Goal: Task Accomplishment & Management: Manage account settings

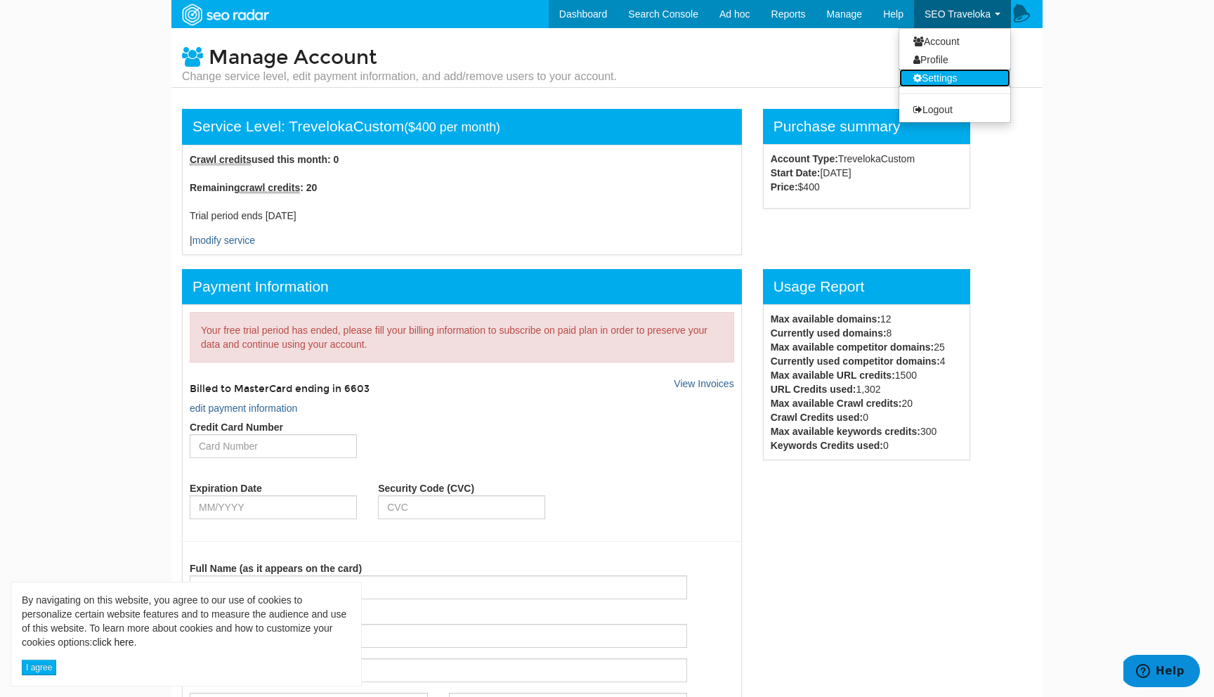
click at [945, 79] on link "Settings" at bounding box center [954, 78] width 111 height 18
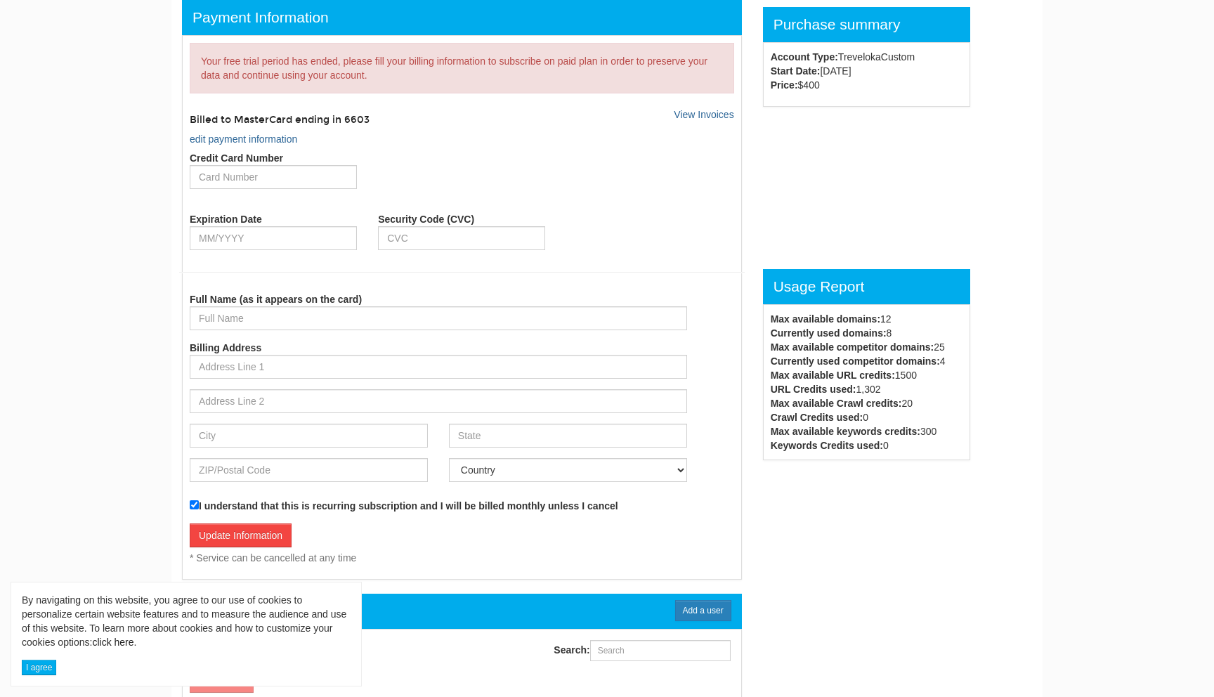
scroll to position [56, 0]
click at [710, 112] on link "View Invoices" at bounding box center [704, 114] width 60 height 11
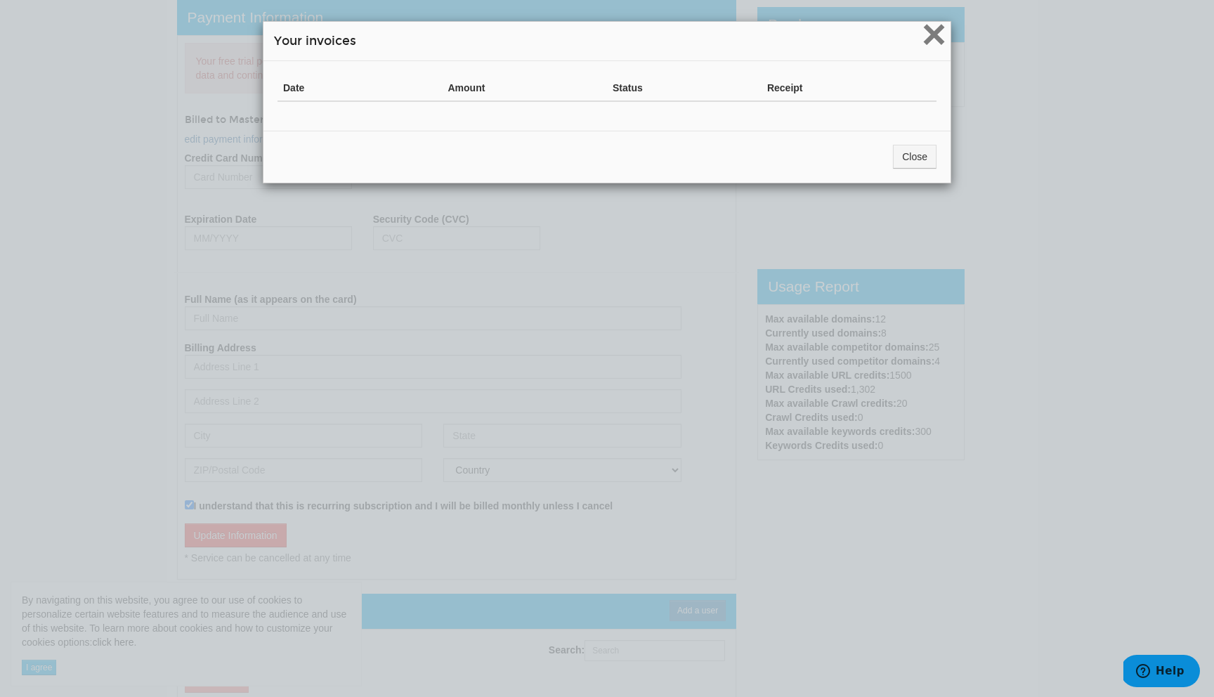
click at [930, 41] on span "×" at bounding box center [934, 34] width 25 height 47
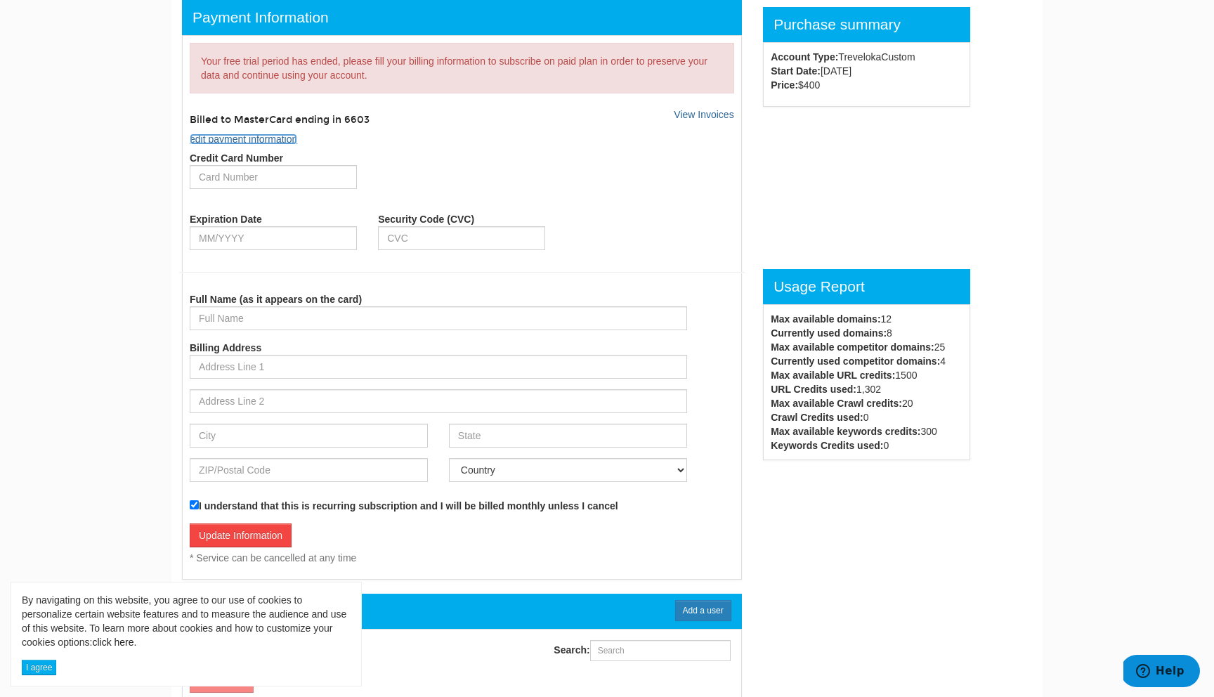
click at [285, 138] on link "edit payment information" at bounding box center [244, 139] width 108 height 11
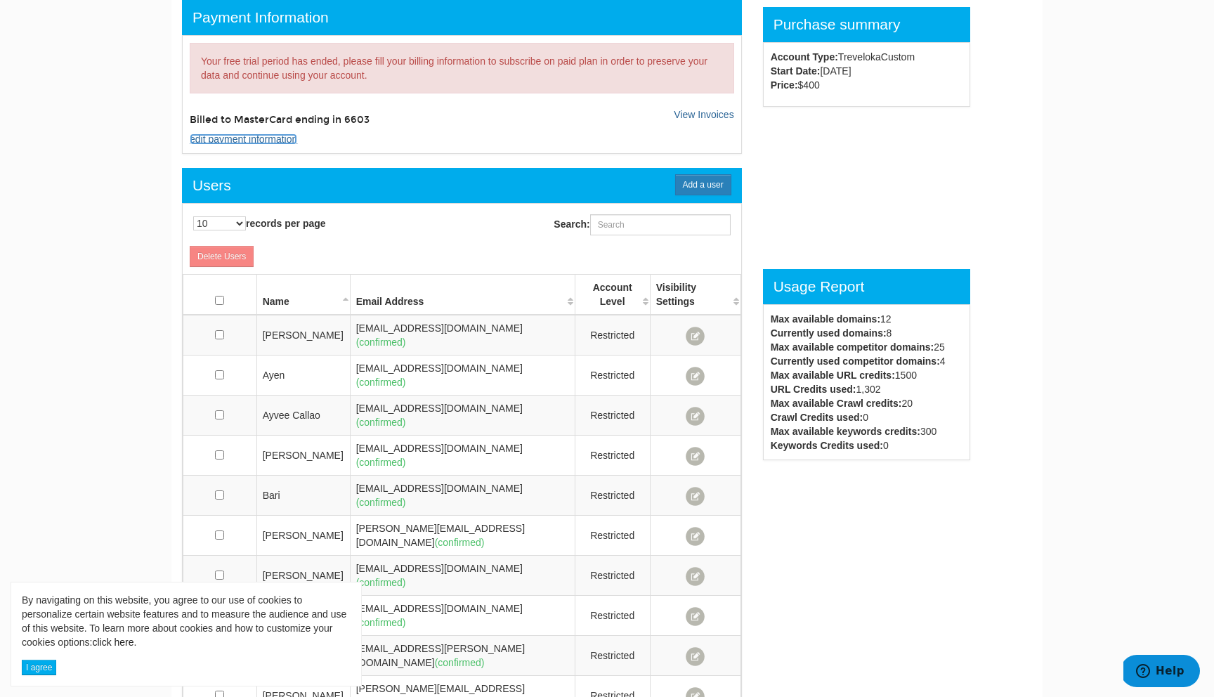
click at [268, 141] on link "edit payment information" at bounding box center [244, 139] width 108 height 11
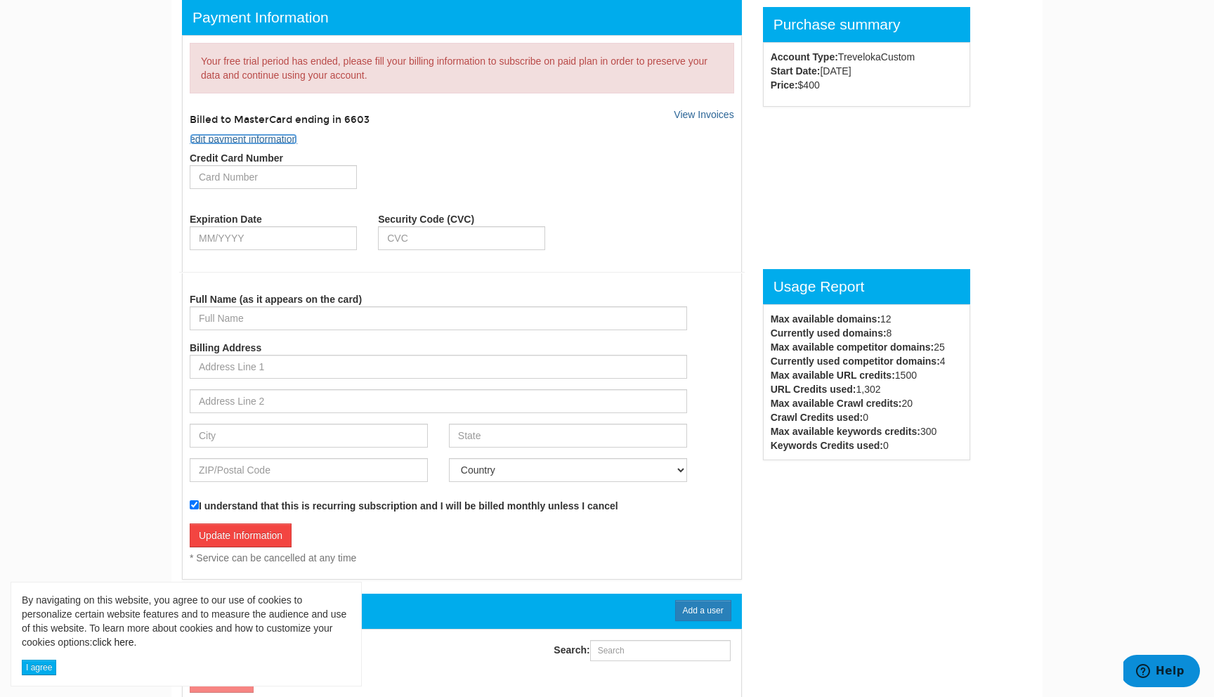
click at [268, 141] on link "edit payment information" at bounding box center [244, 139] width 108 height 11
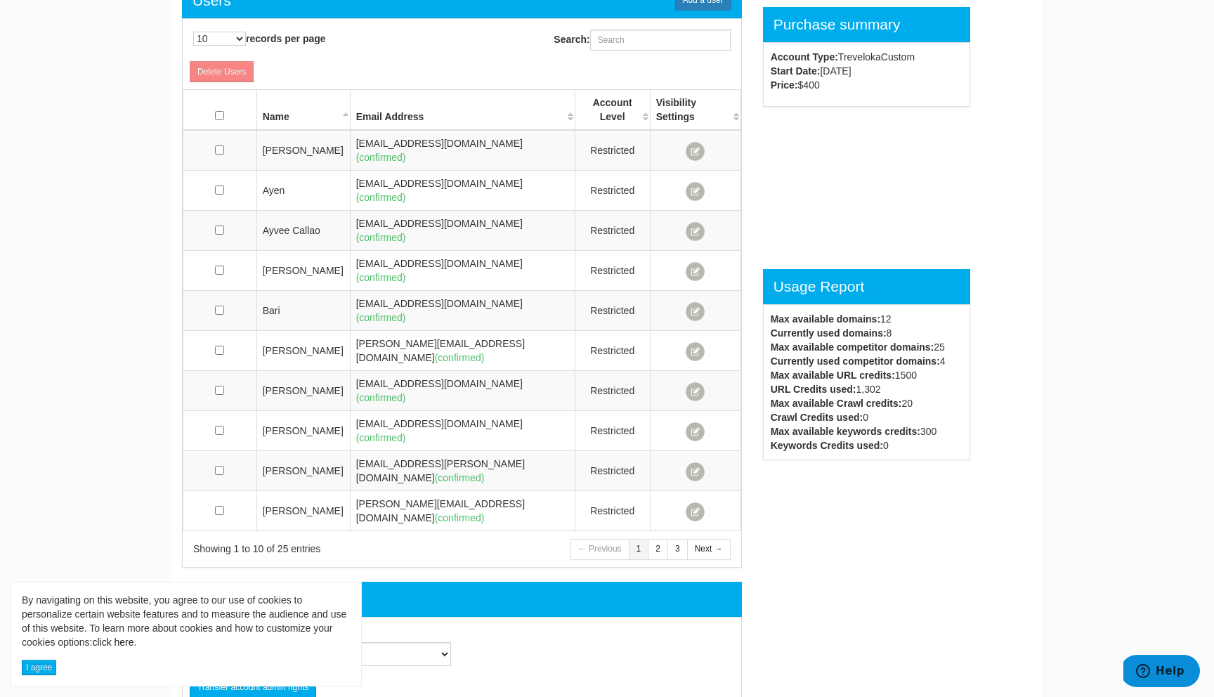
scroll to position [611, 0]
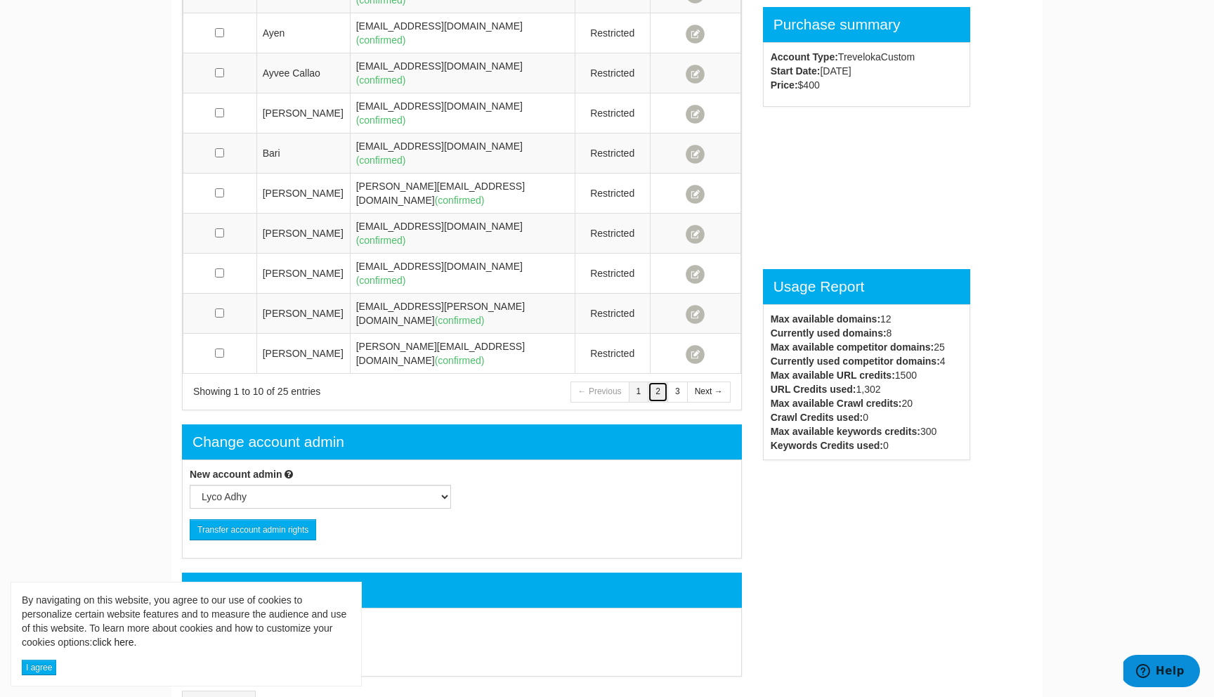
click at [661, 382] on link "2" at bounding box center [658, 392] width 20 height 20
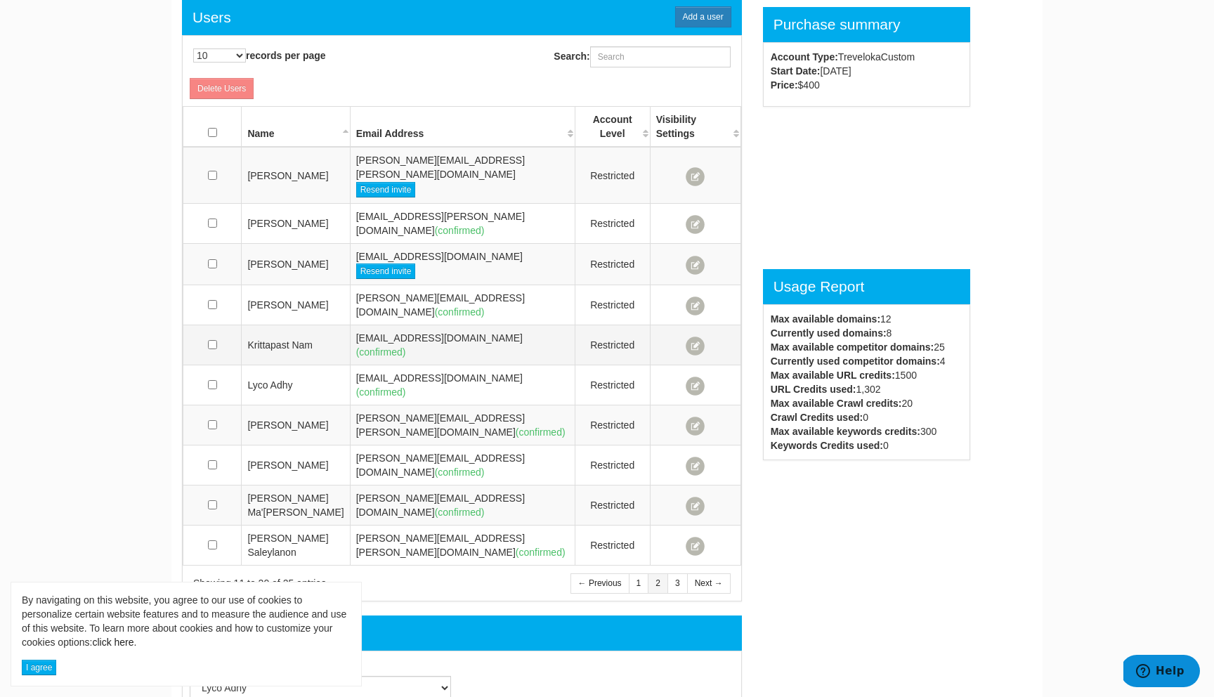
scroll to position [438, 0]
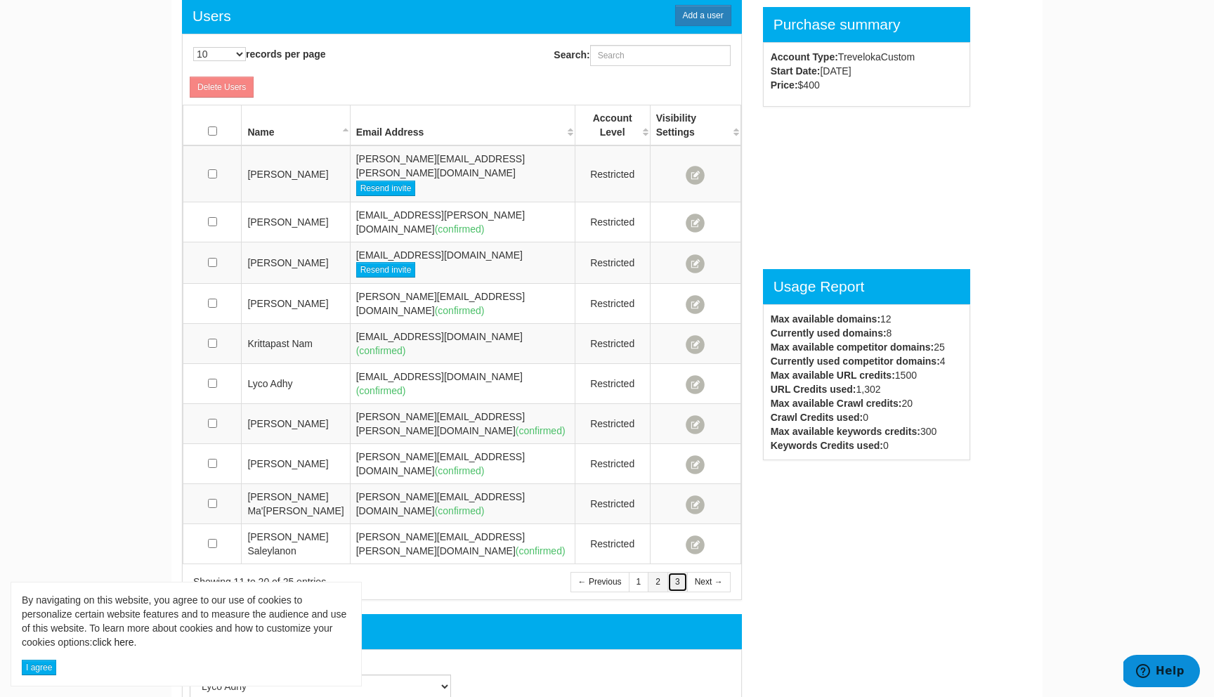
click at [668, 572] on link "3" at bounding box center [678, 582] width 20 height 20
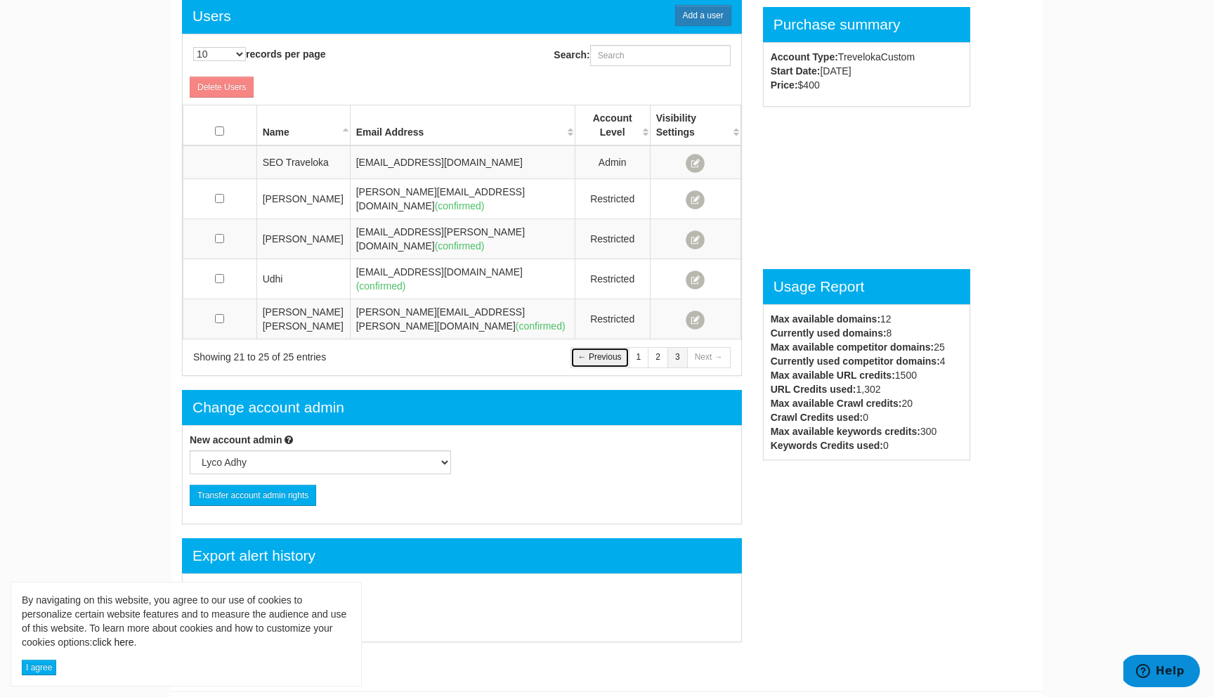
click at [613, 347] on link "← Previous" at bounding box center [600, 357] width 59 height 20
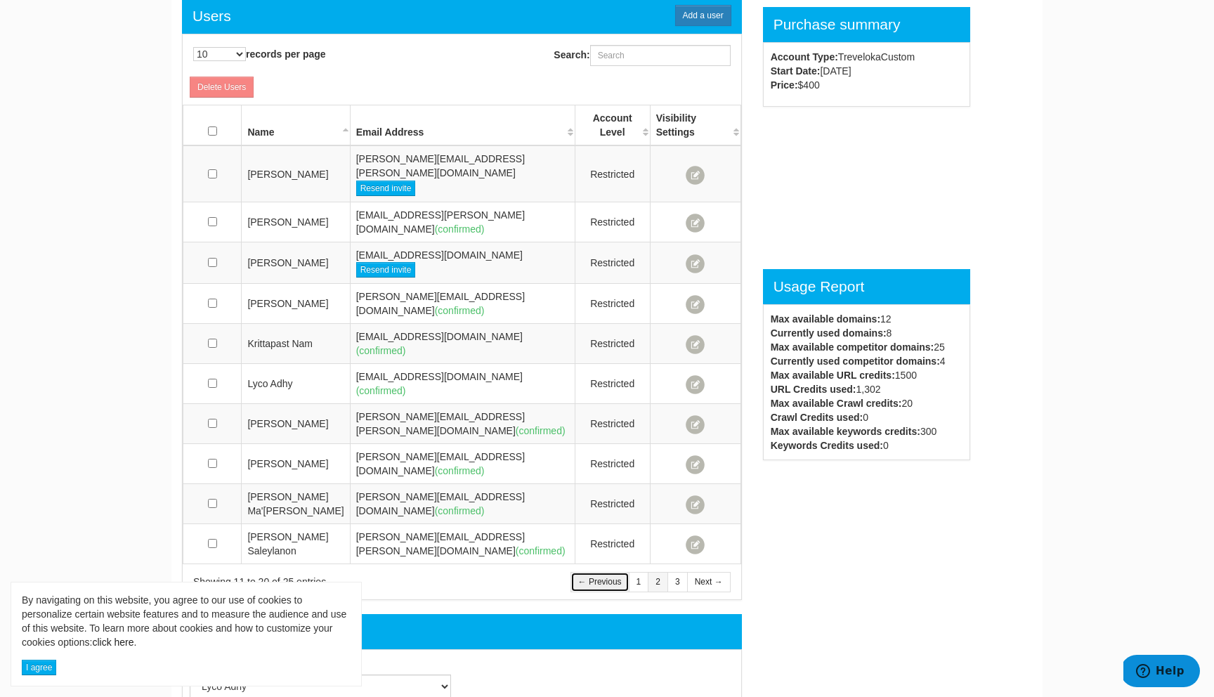
click at [590, 572] on link "← Previous" at bounding box center [600, 582] width 59 height 20
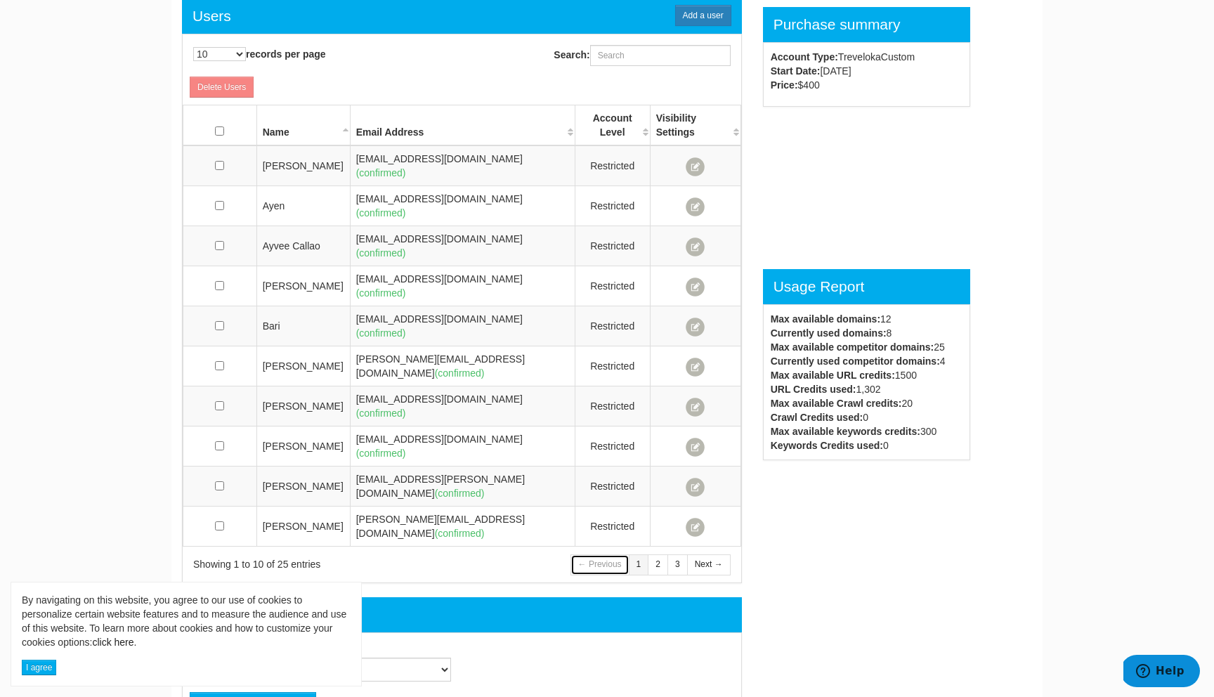
scroll to position [611, 0]
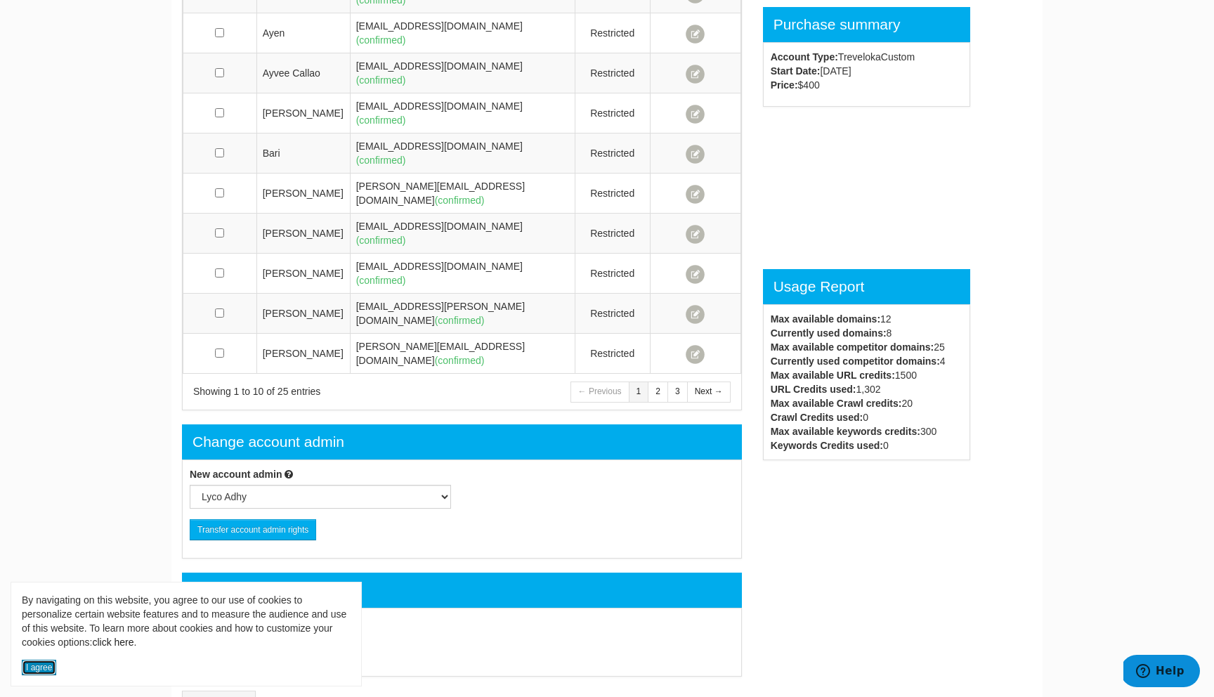
click at [30, 665] on button "I agree" at bounding box center [39, 667] width 34 height 15
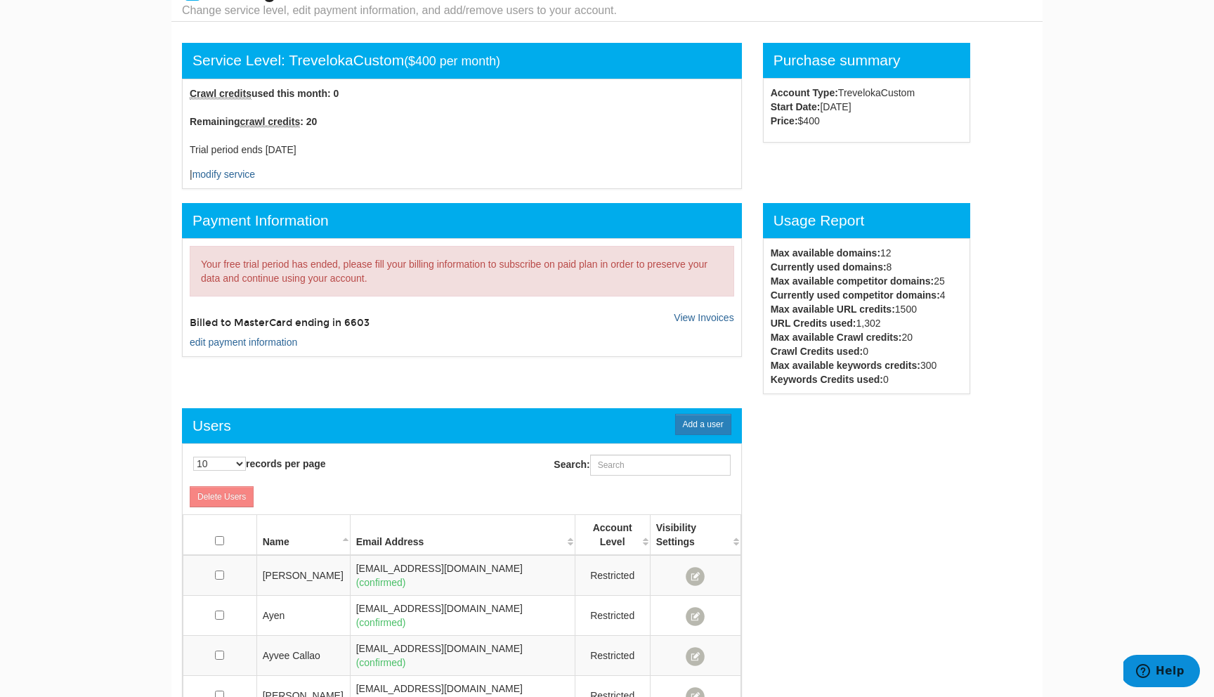
scroll to position [27, 0]
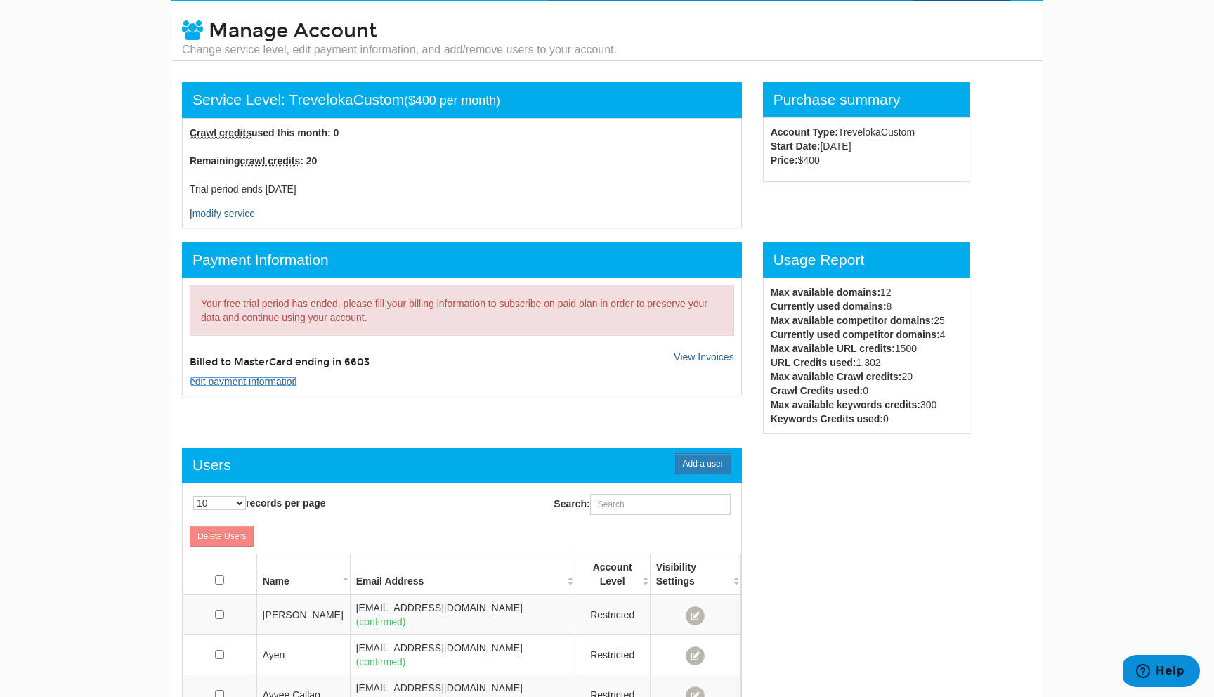
click at [250, 383] on link "edit payment information" at bounding box center [244, 381] width 108 height 11
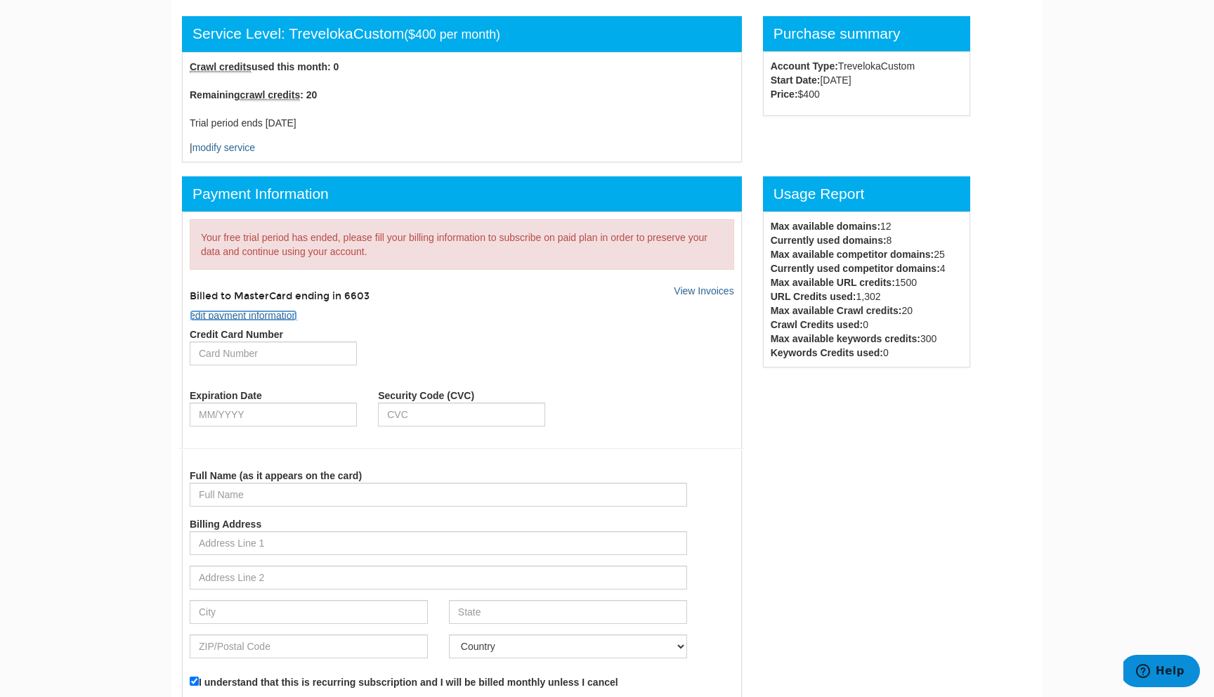
scroll to position [0, 0]
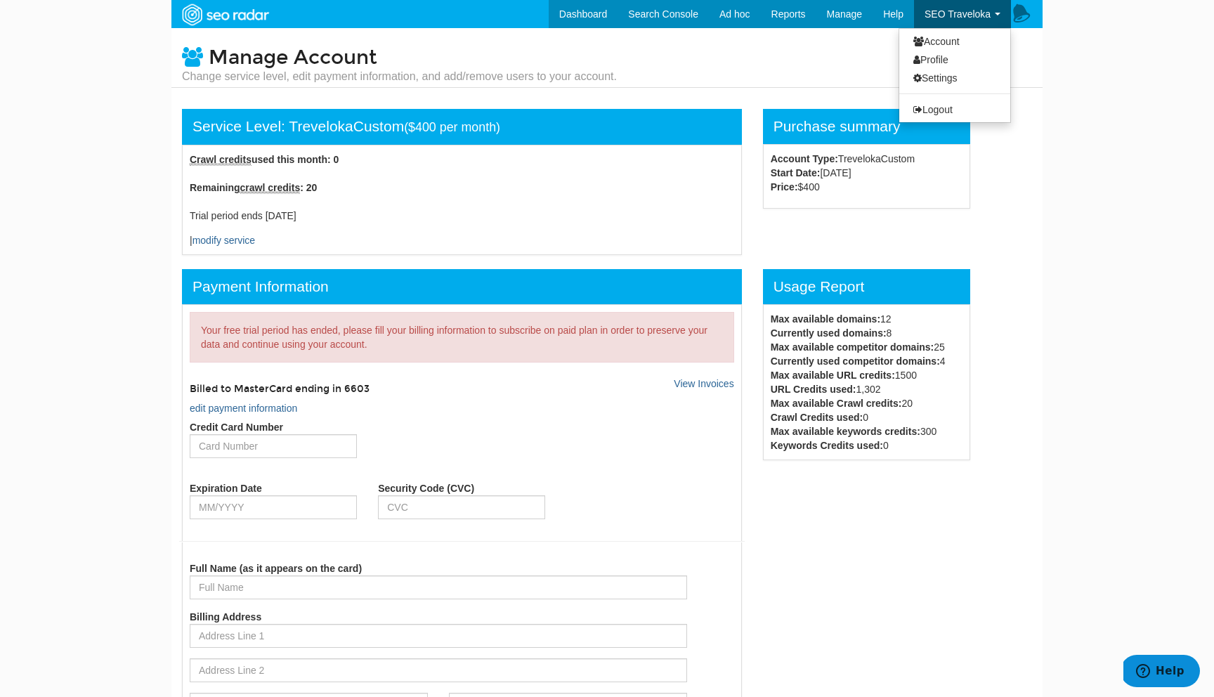
click at [1006, 16] on link "SEO Traveloka" at bounding box center [962, 14] width 97 height 28
click at [960, 71] on link "Settings" at bounding box center [954, 78] width 111 height 18
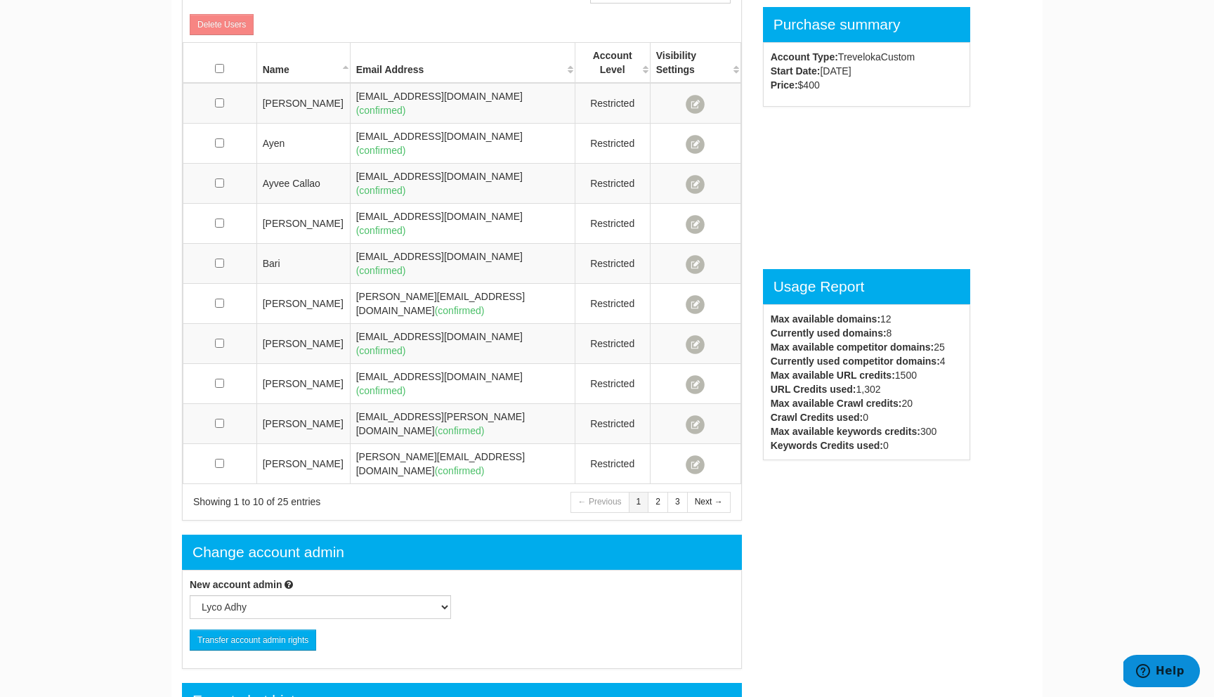
scroll to position [1037, 0]
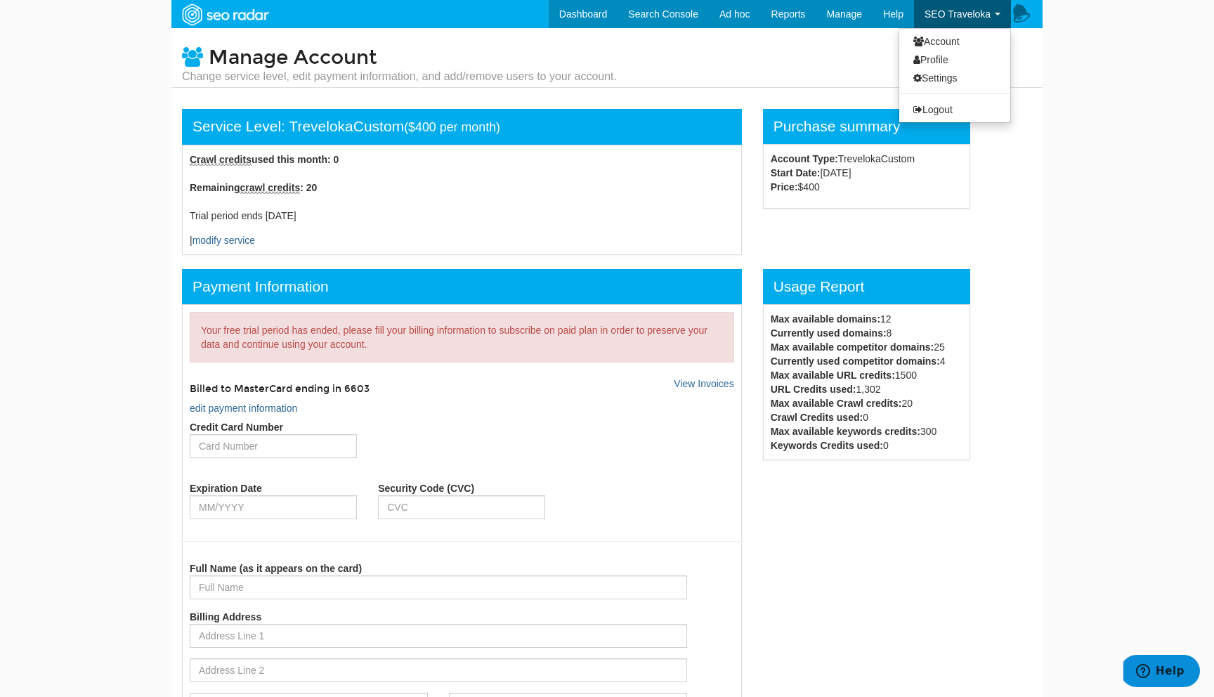
click at [984, 12] on span "SEO Traveloka" at bounding box center [958, 13] width 66 height 11
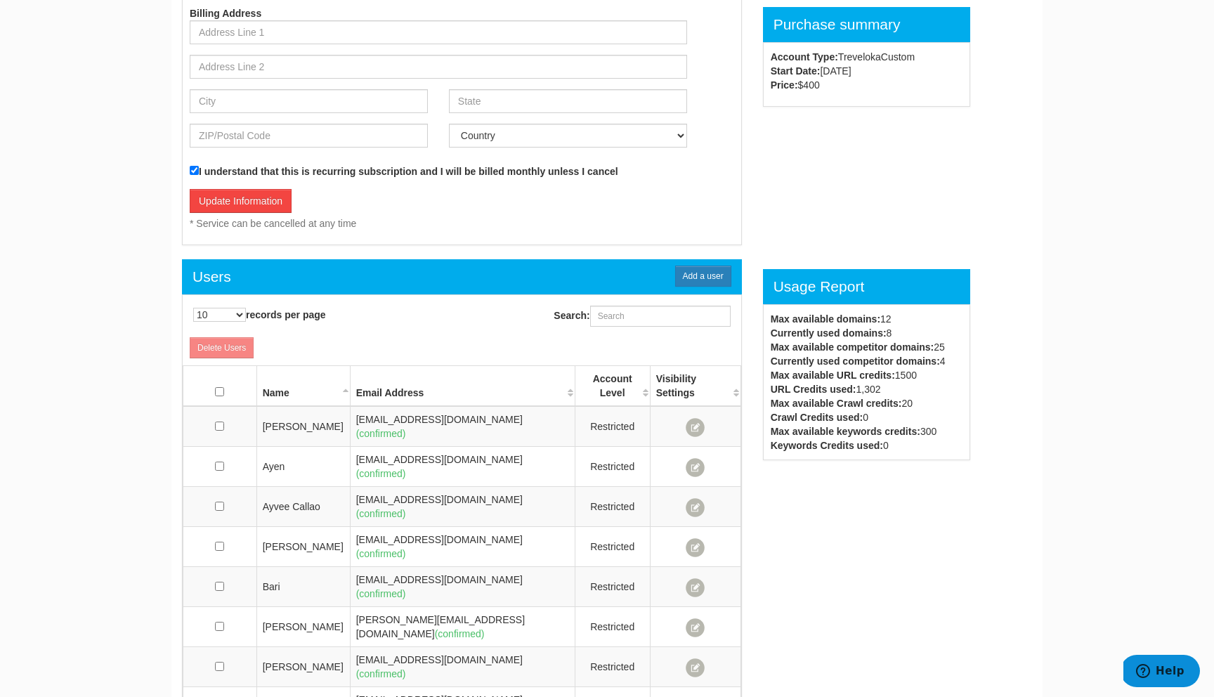
scroll to position [1037, 0]
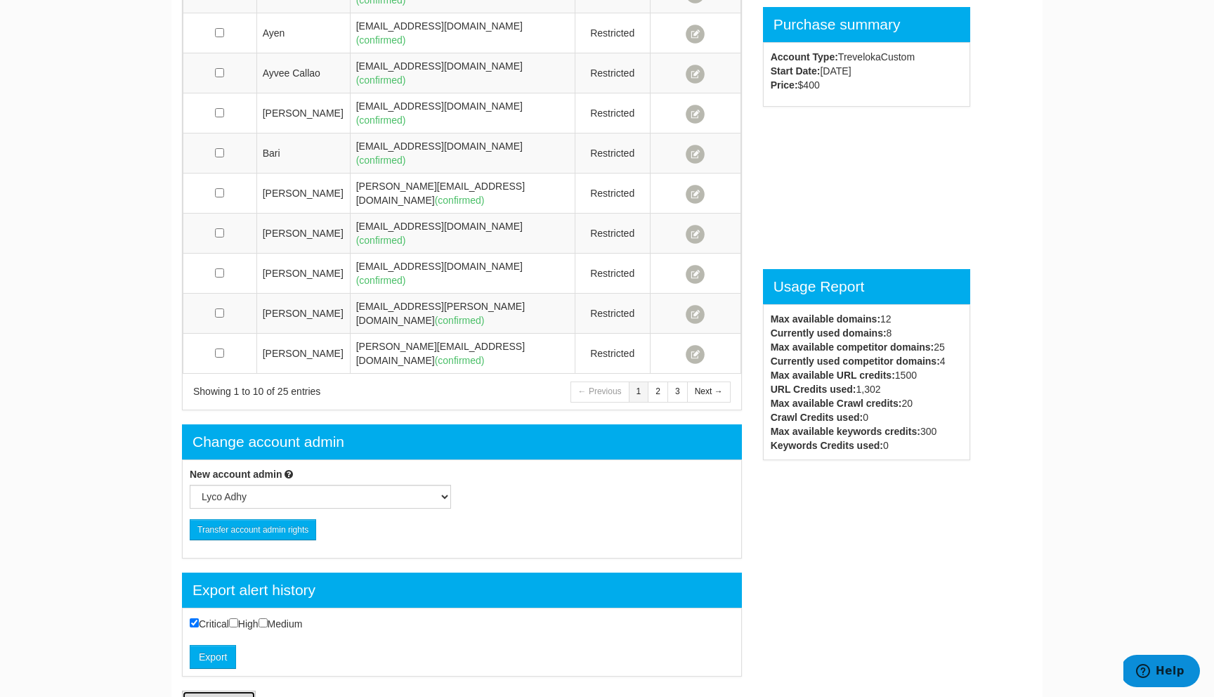
click at [217, 691] on link "Cancel account" at bounding box center [219, 701] width 74 height 21
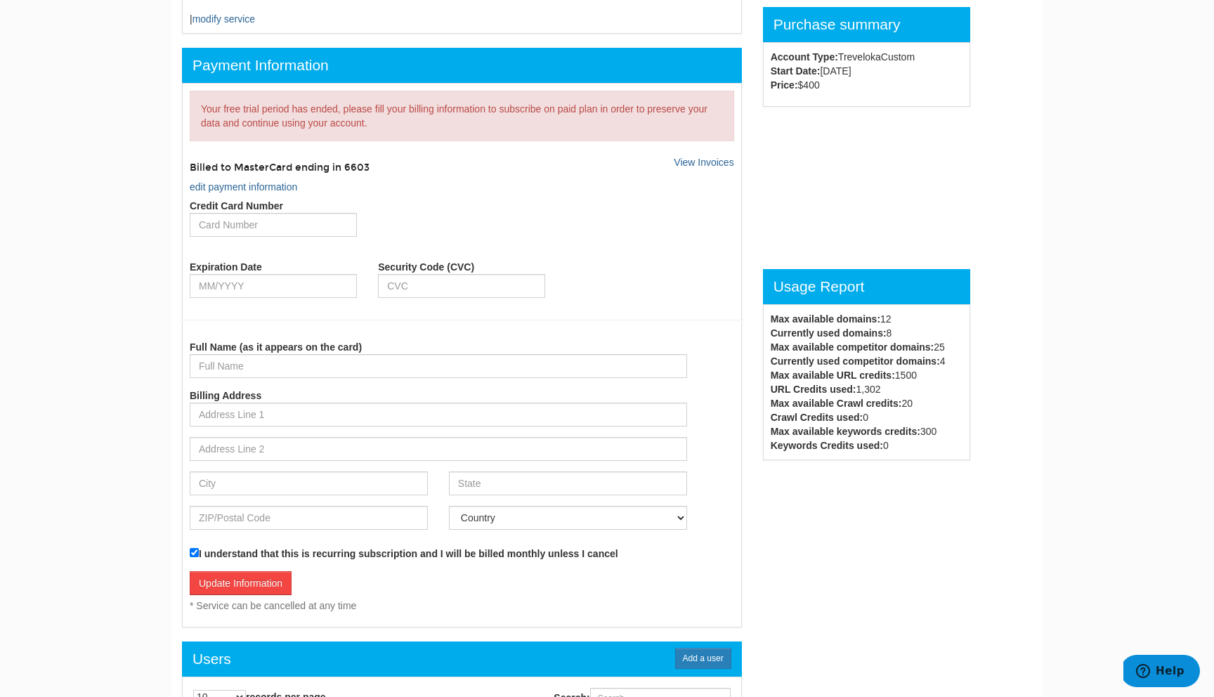
scroll to position [0, 0]
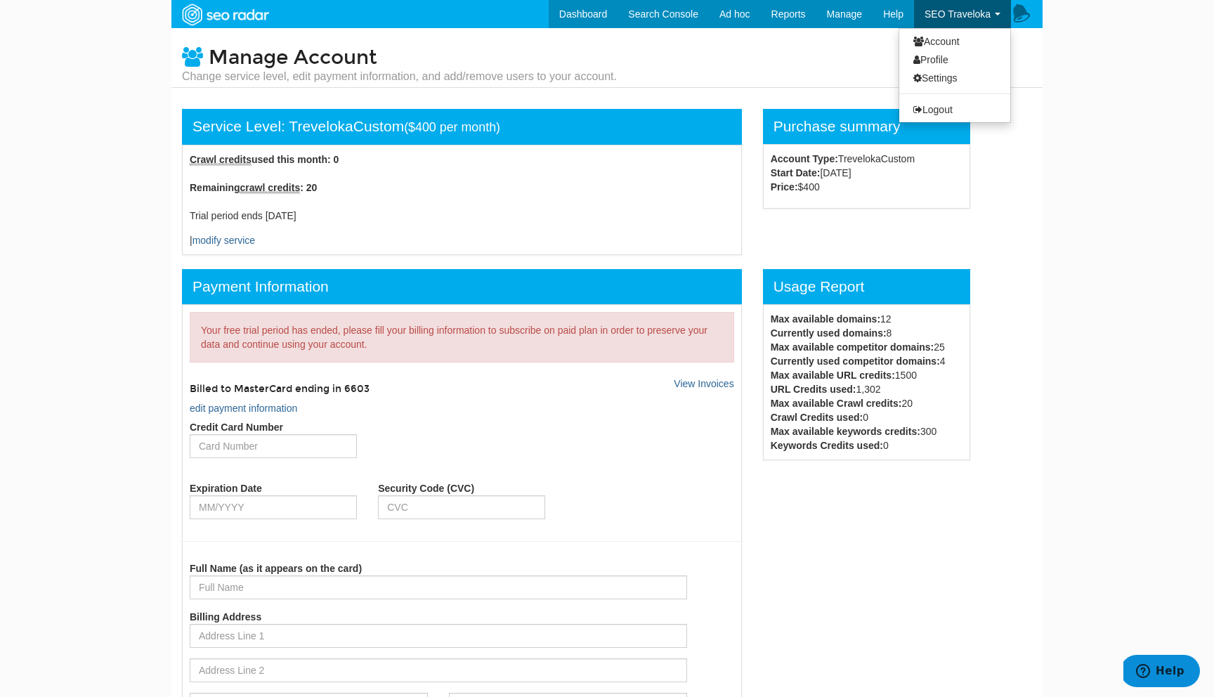
click at [982, 18] on span "SEO Traveloka" at bounding box center [958, 13] width 66 height 11
click at [945, 74] on link "Settings" at bounding box center [954, 78] width 111 height 18
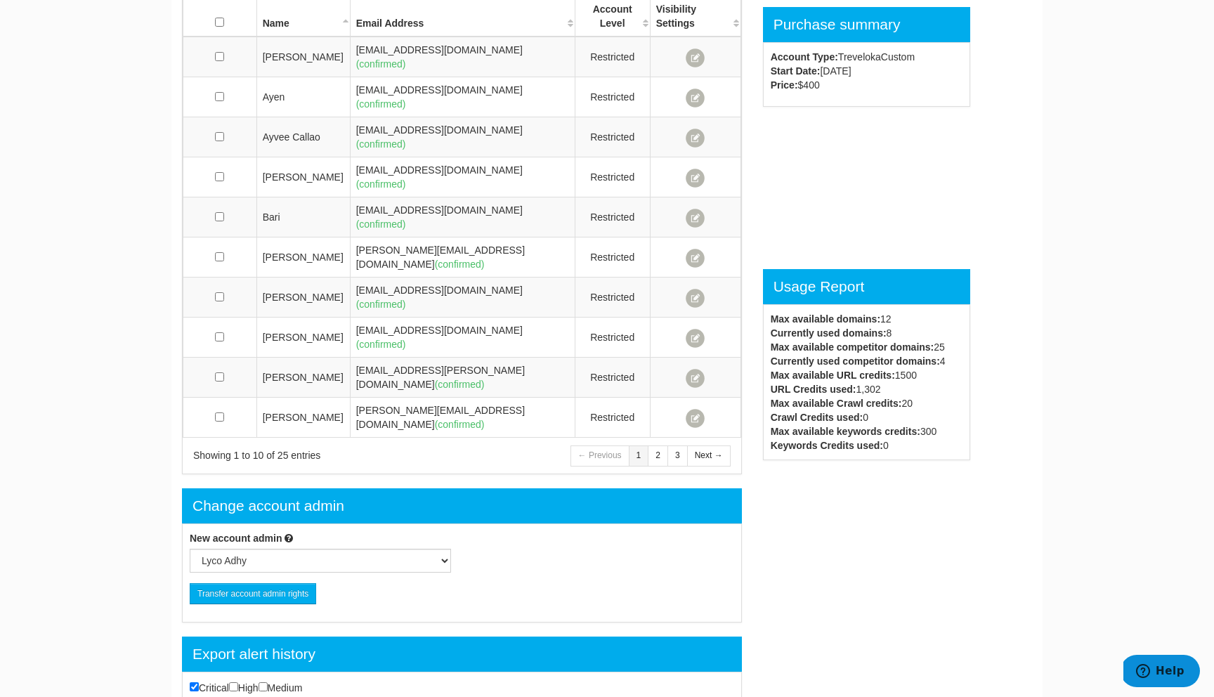
scroll to position [1037, 0]
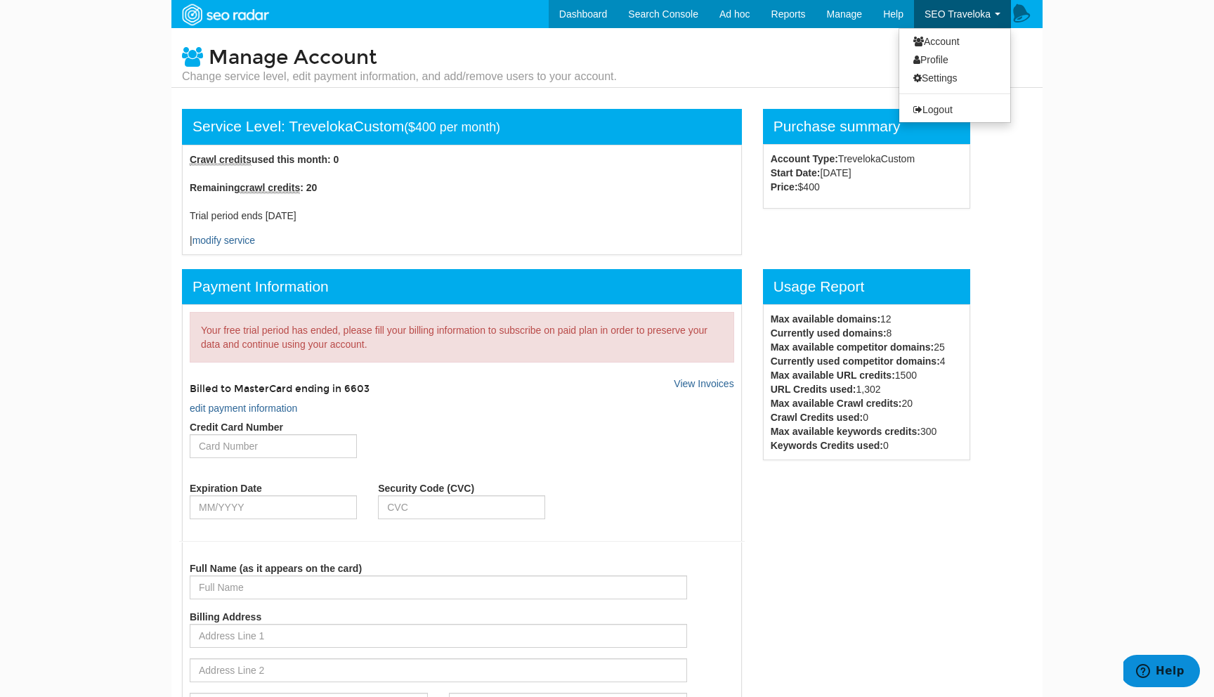
click at [972, 26] on link "SEO Traveloka" at bounding box center [962, 14] width 97 height 28
click at [946, 58] on link "Profile" at bounding box center [954, 60] width 111 height 18
click at [954, 37] on link "Account" at bounding box center [954, 41] width 111 height 18
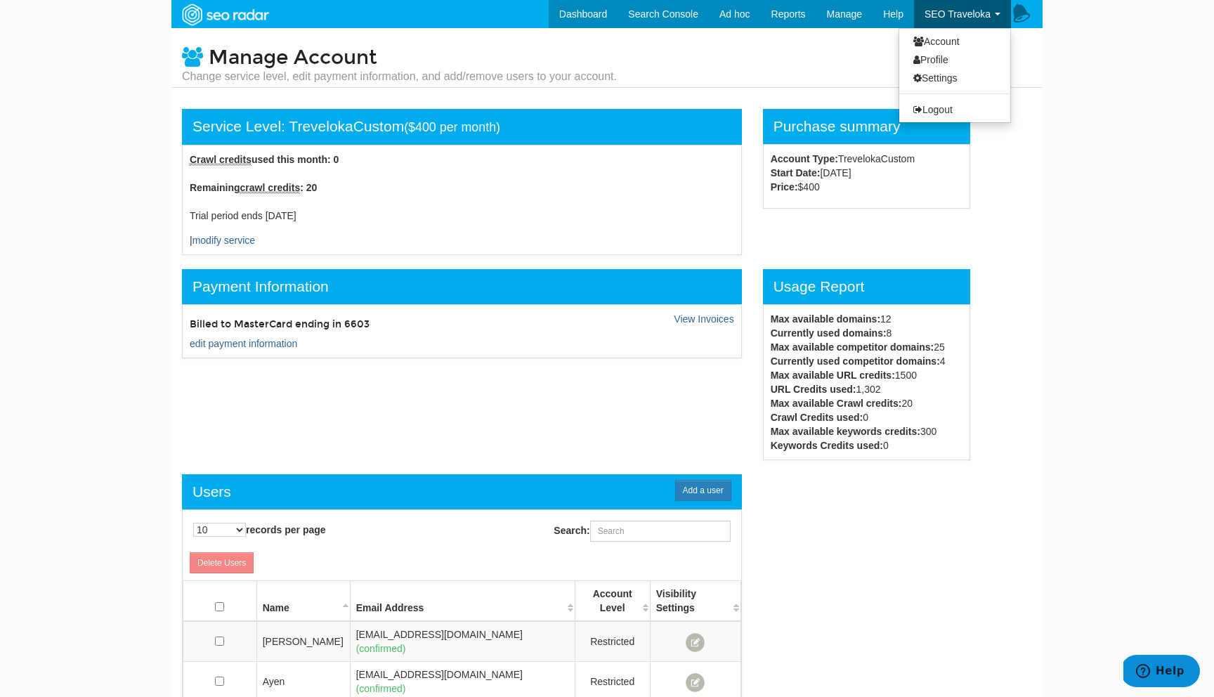
click at [952, 25] on link "SEO Traveloka" at bounding box center [962, 14] width 97 height 28
click at [928, 84] on link "Settings" at bounding box center [954, 78] width 111 height 18
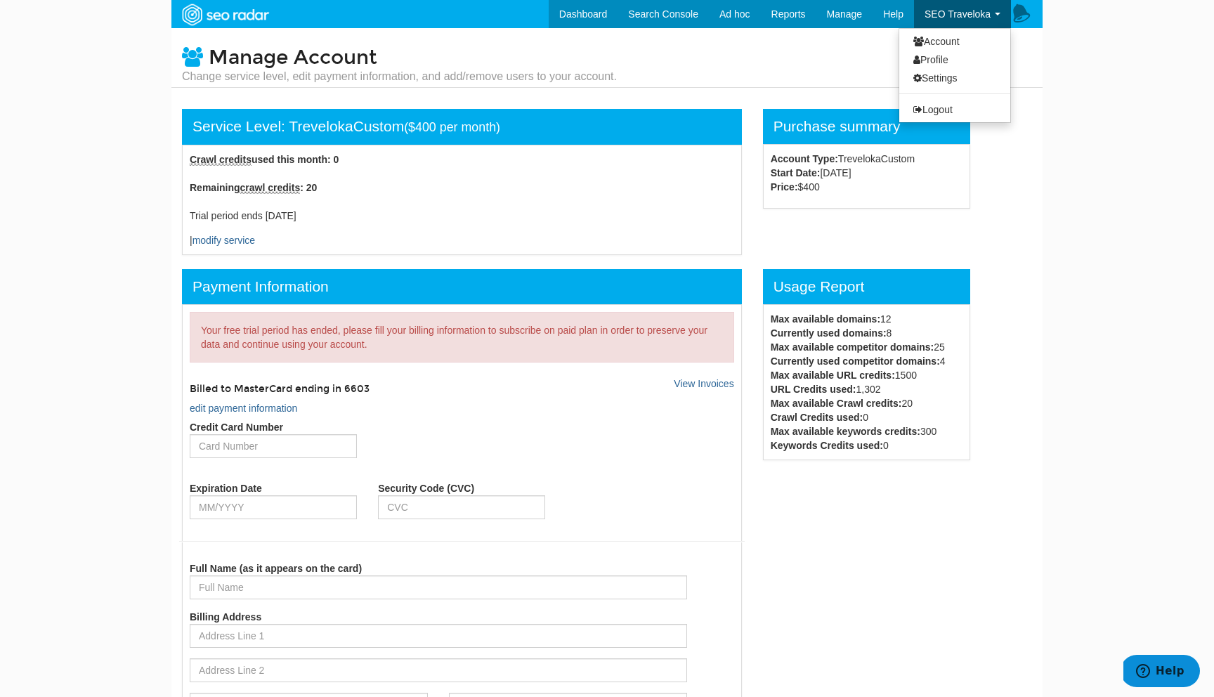
click at [991, 16] on link "SEO Traveloka" at bounding box center [962, 14] width 97 height 28
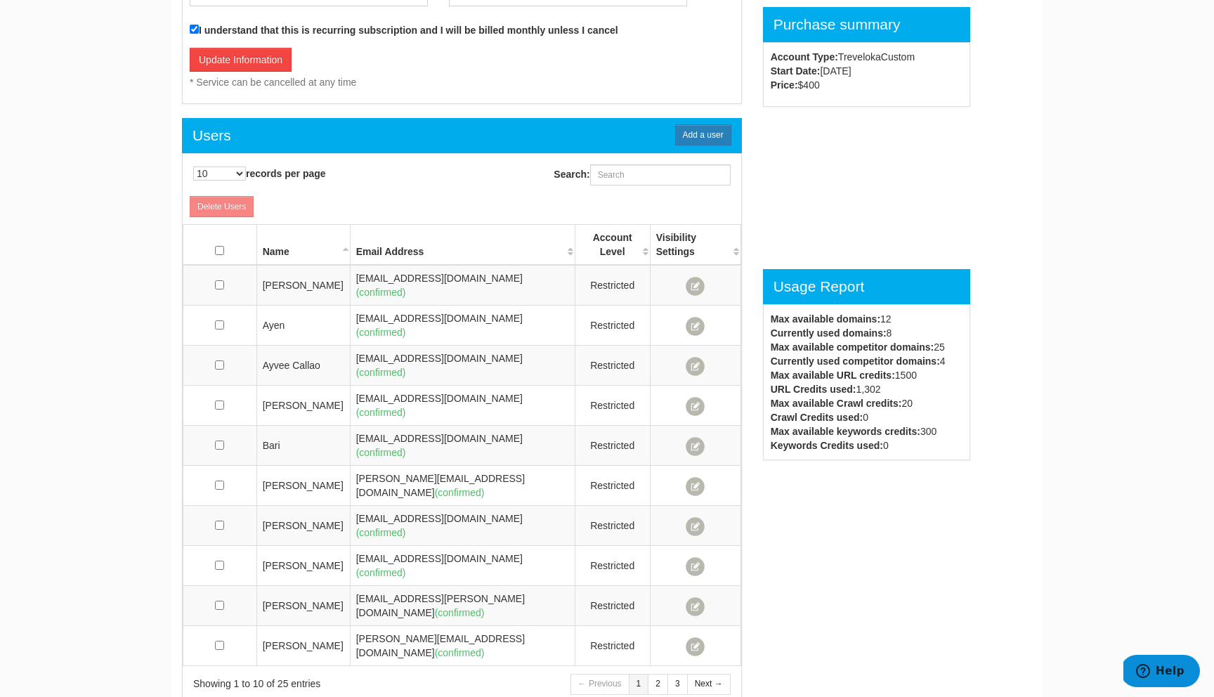
scroll to position [1037, 0]
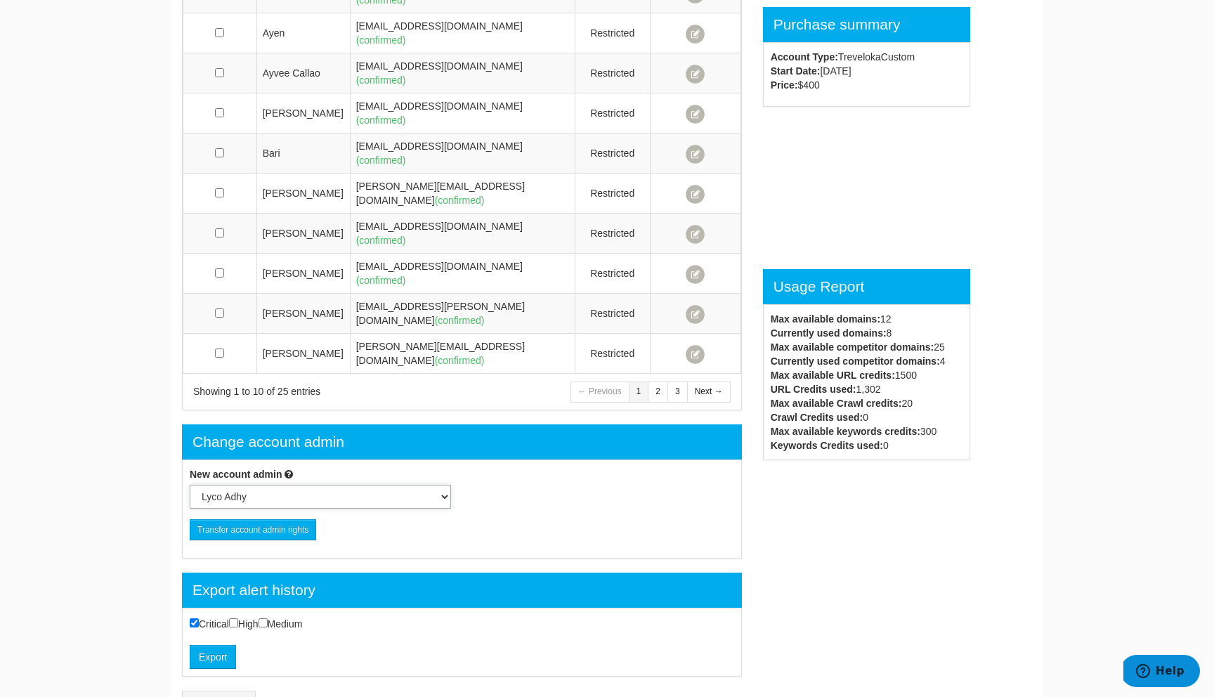
click at [421, 485] on select "Lyco Adhy Ayen Bari Khiem Ho JC Carlos Zipporah Antonio Dudung Rahmanto Alex Na…" at bounding box center [320, 497] width 261 height 24
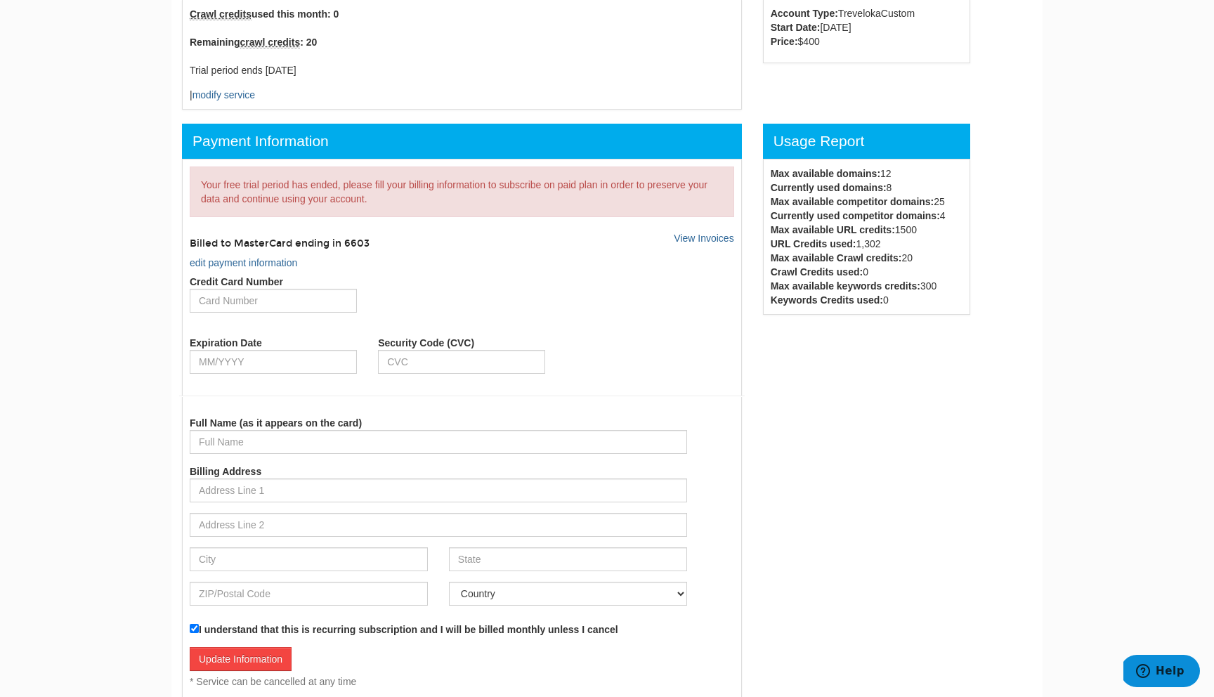
scroll to position [0, 0]
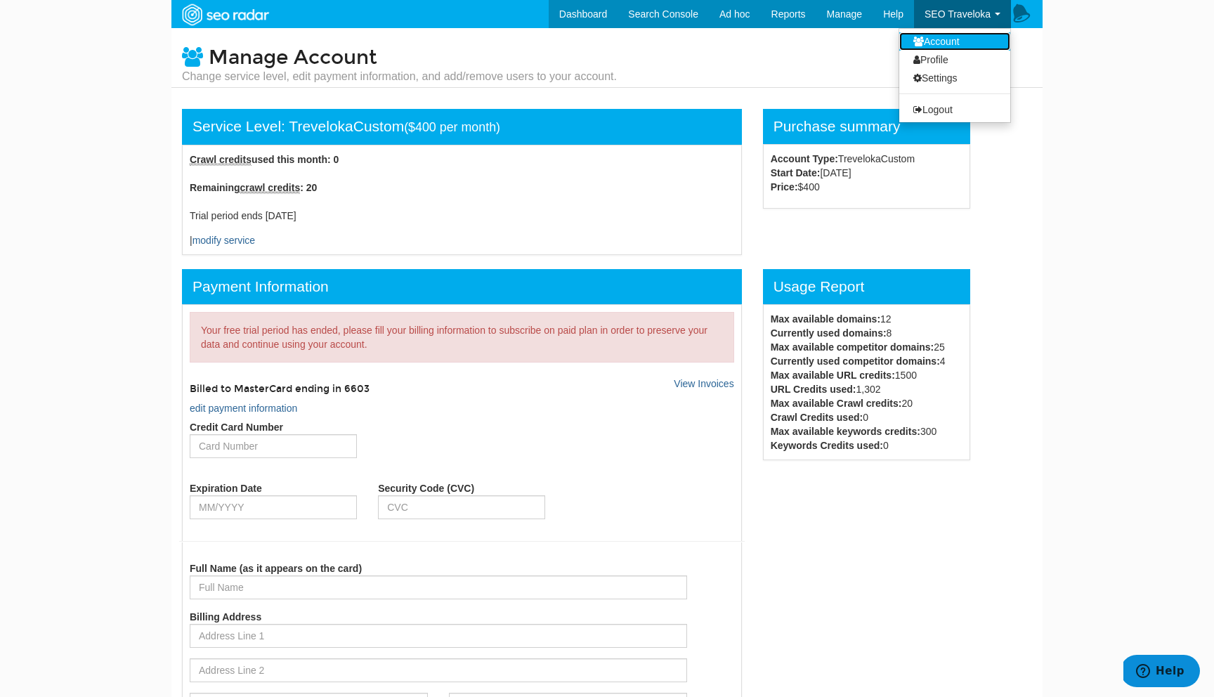
click at [961, 40] on link "Account" at bounding box center [954, 41] width 111 height 18
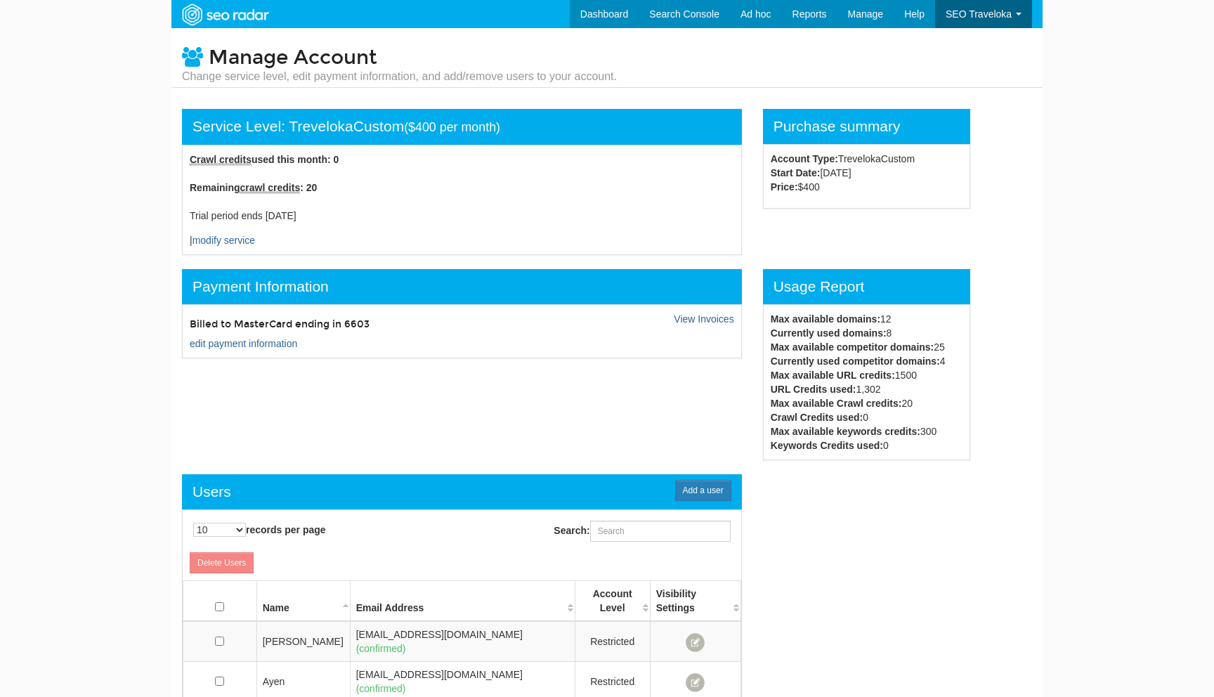
scroll to position [56, 0]
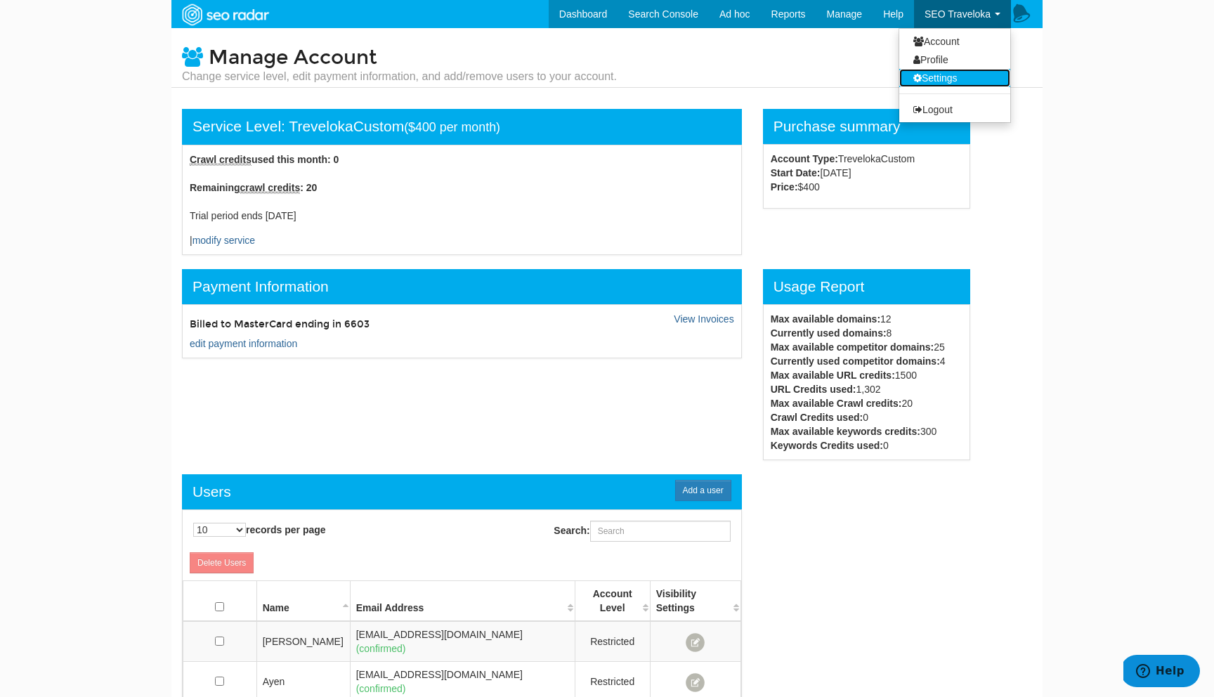
click at [936, 78] on link "Settings" at bounding box center [954, 78] width 111 height 18
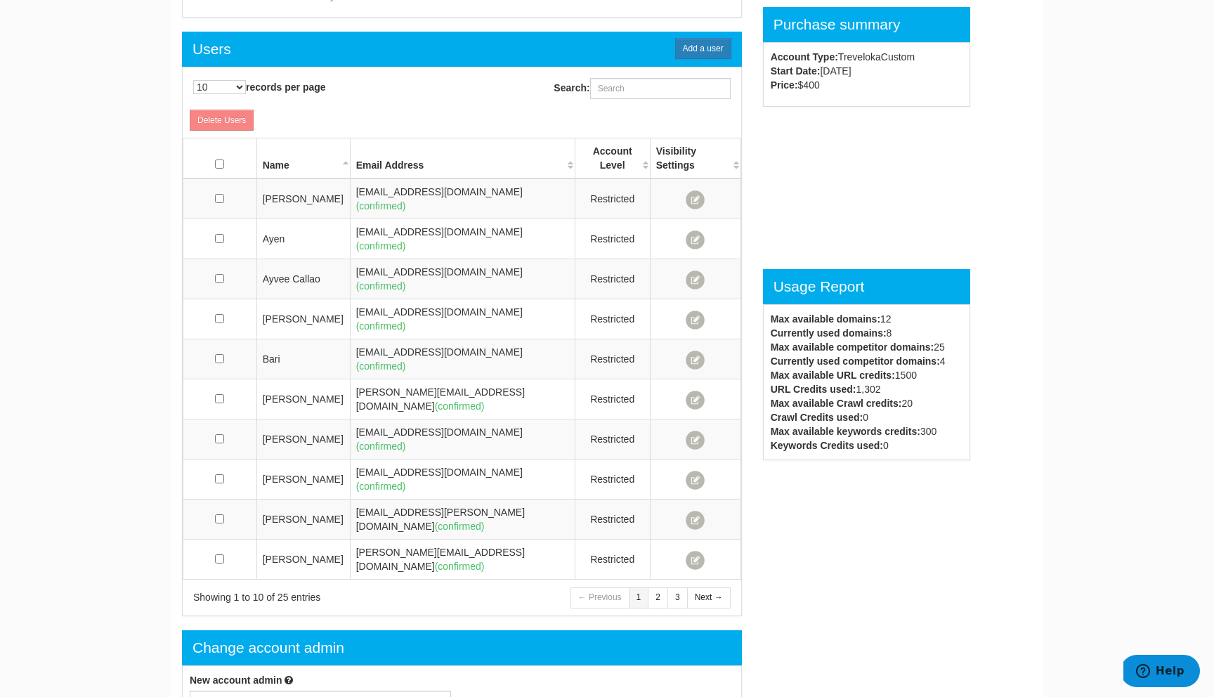
scroll to position [1037, 0]
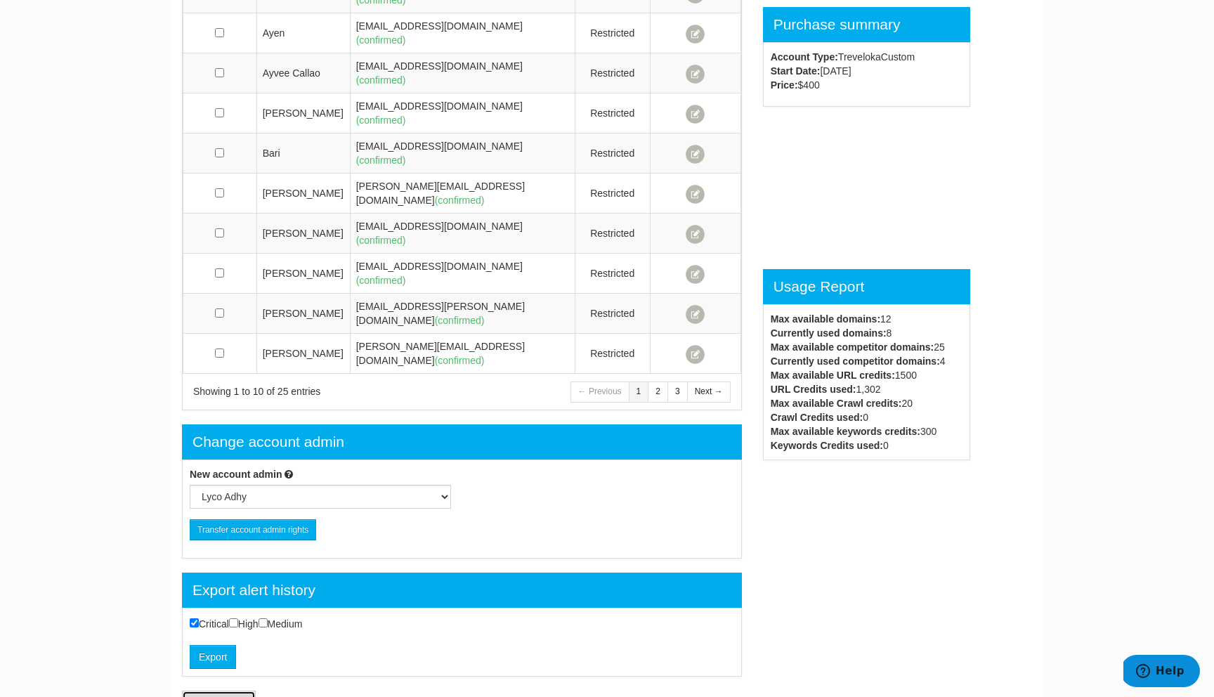
click at [245, 691] on link "Cancel account" at bounding box center [219, 701] width 74 height 21
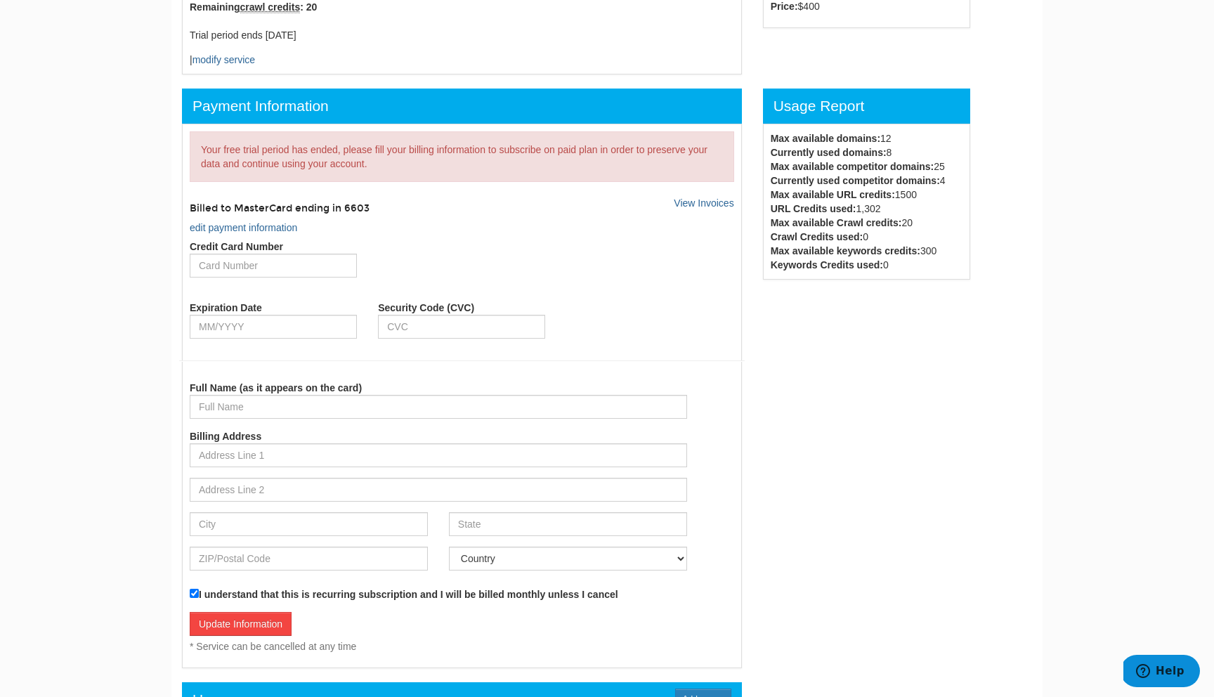
scroll to position [0, 0]
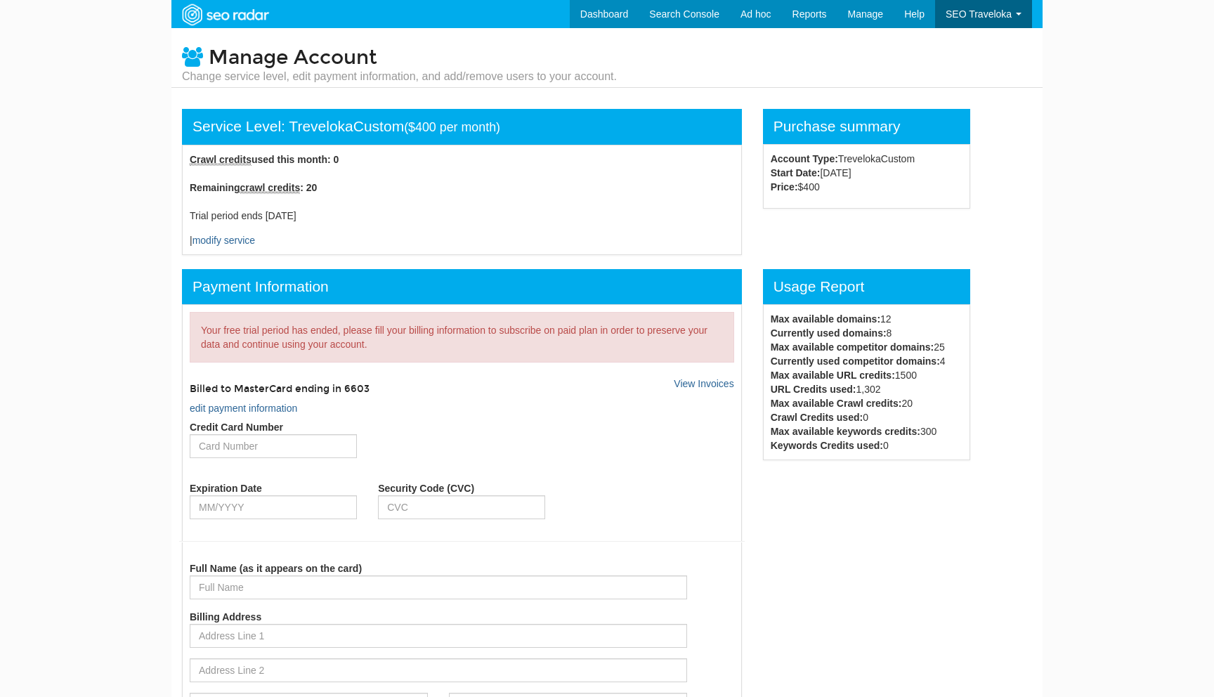
scroll to position [56, 0]
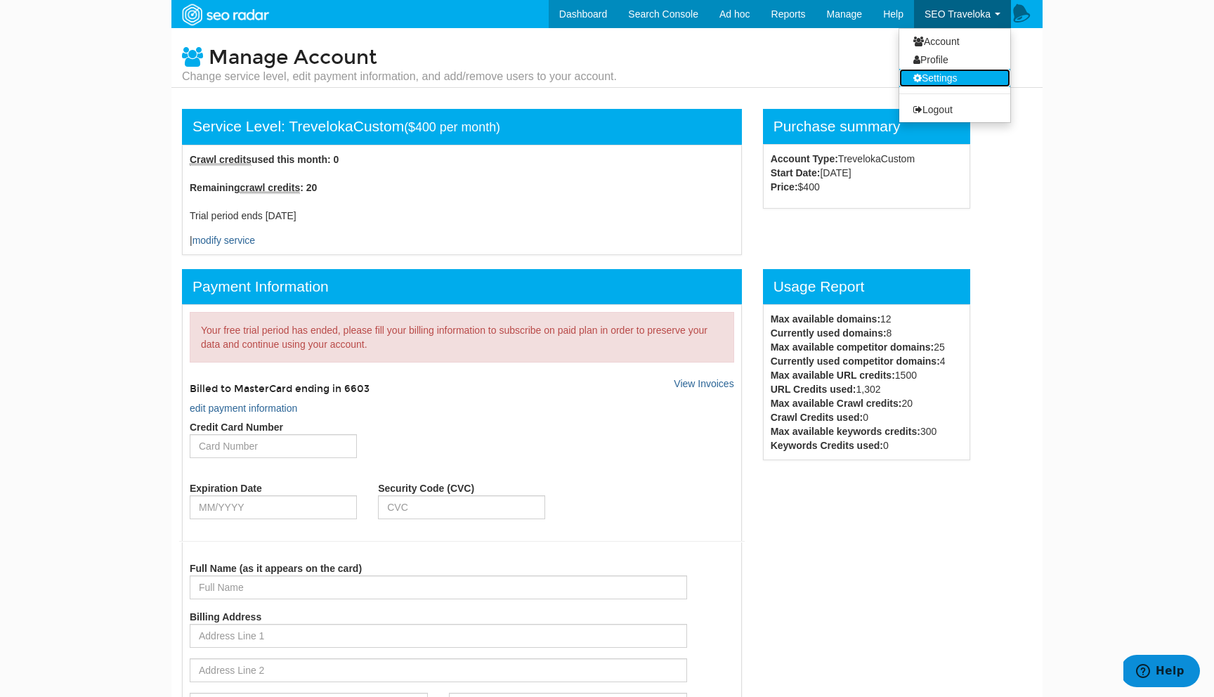
click at [934, 77] on link "Settings" at bounding box center [954, 78] width 111 height 18
click at [935, 109] on link "Logout" at bounding box center [954, 109] width 111 height 18
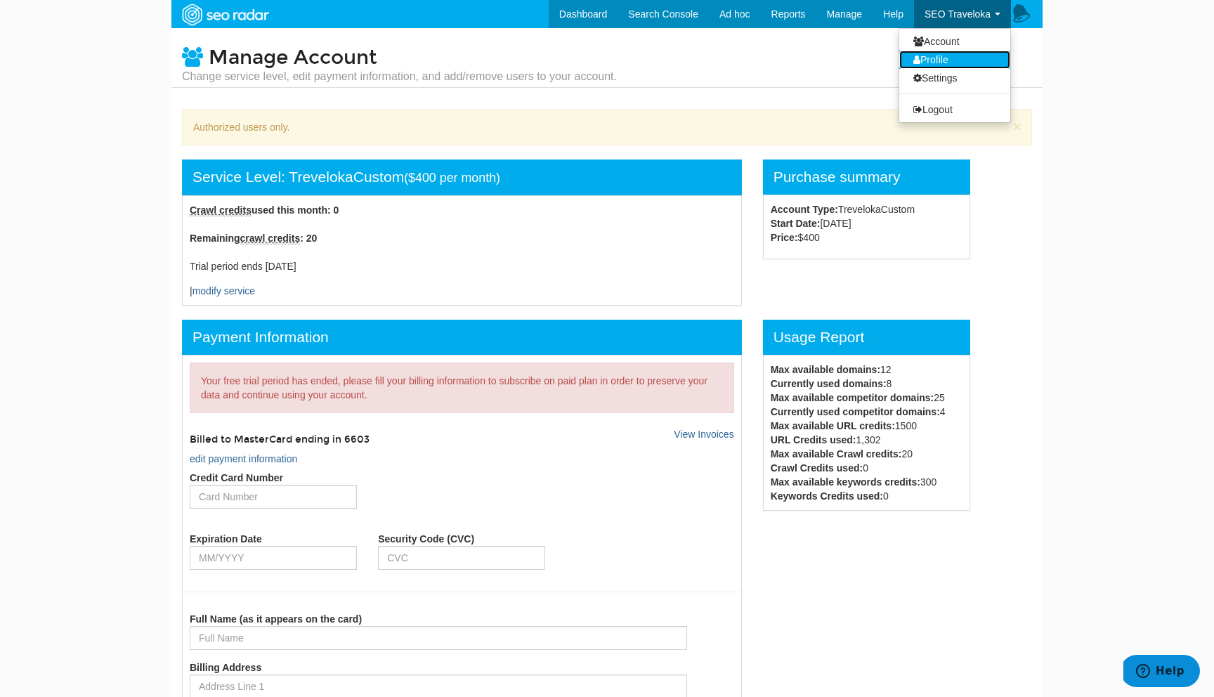
click at [948, 62] on link "Profile" at bounding box center [954, 60] width 111 height 18
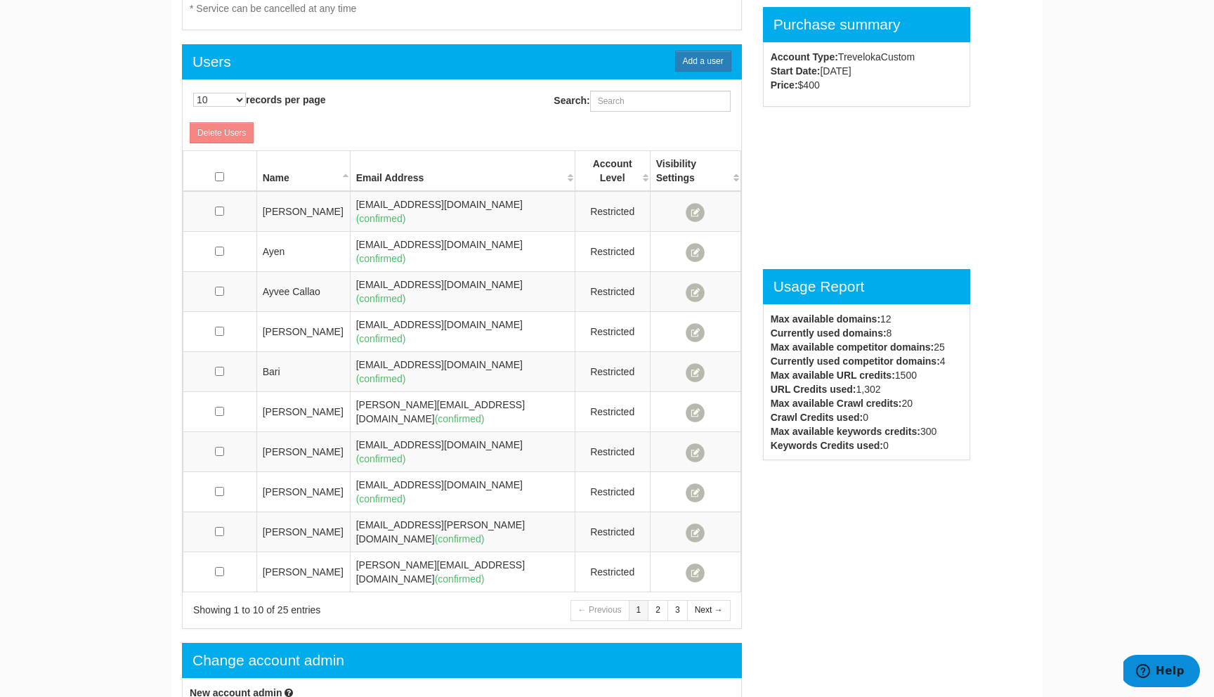
scroll to position [1037, 0]
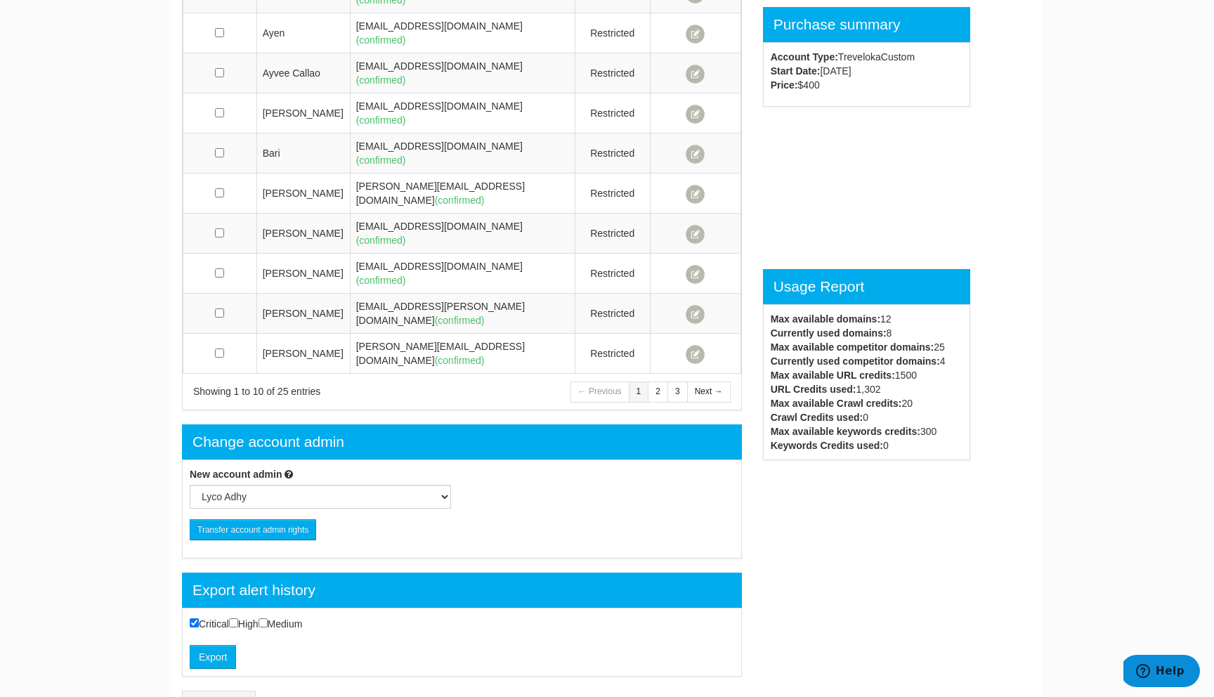
click at [264, 691] on div "Cancel account" at bounding box center [461, 701] width 581 height 21
click at [237, 691] on link "Cancel account" at bounding box center [219, 701] width 74 height 21
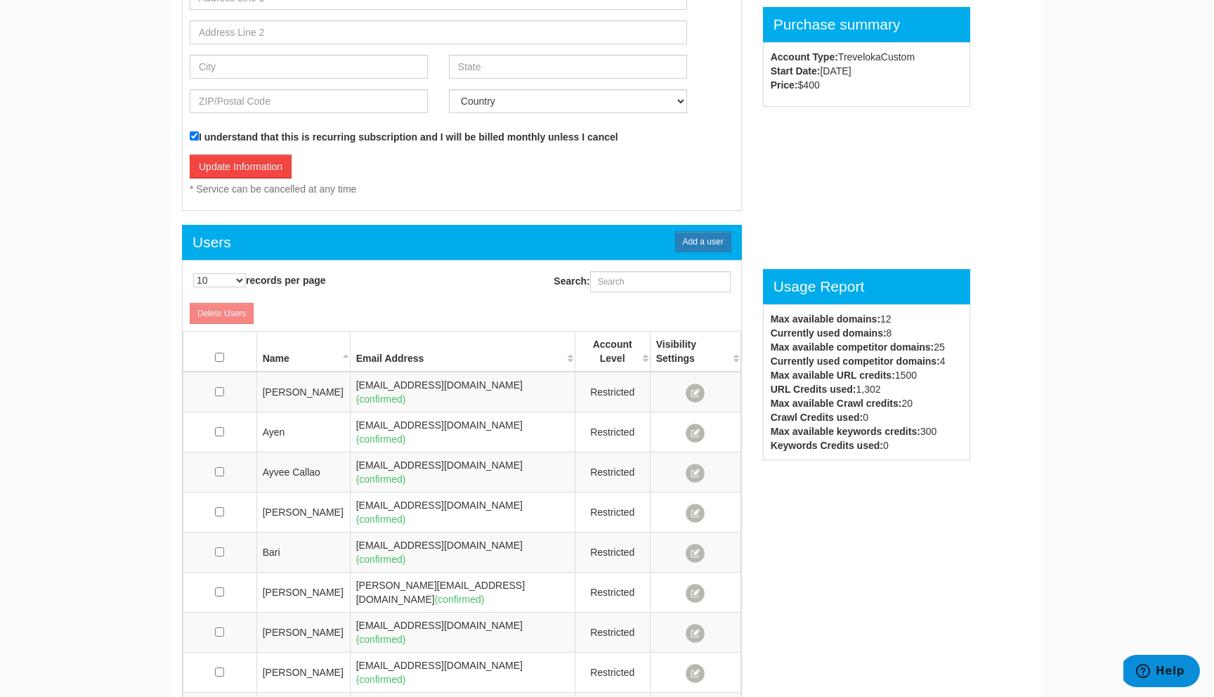
scroll to position [684, 0]
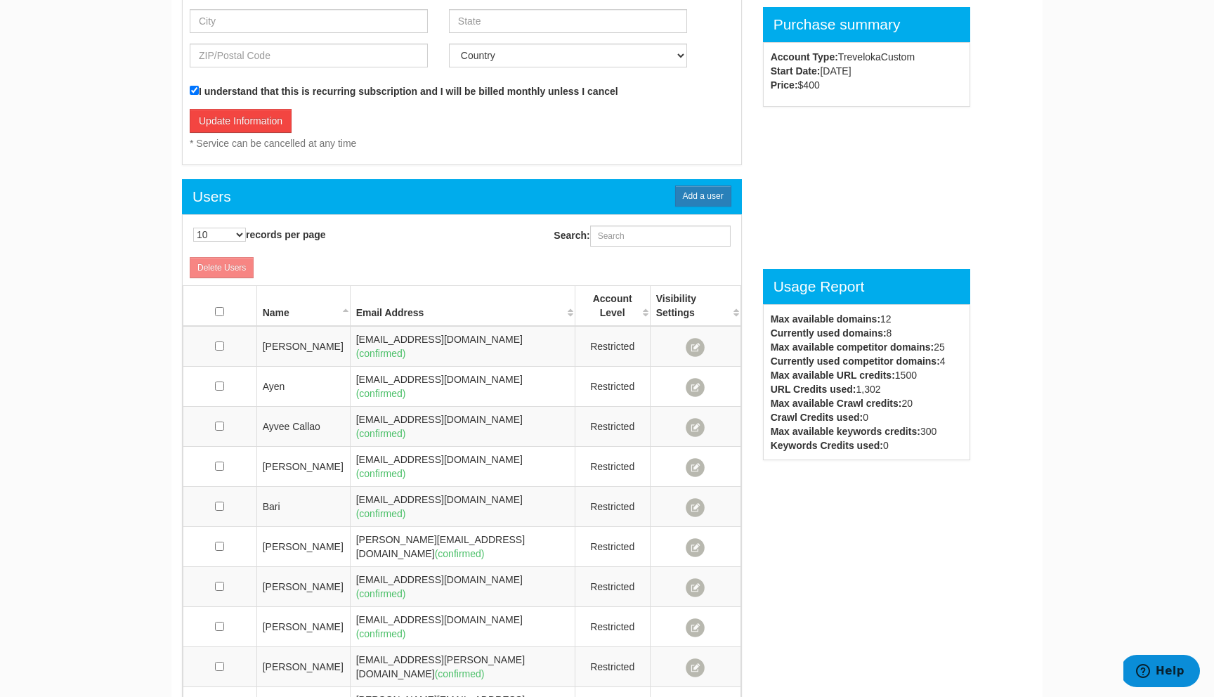
click at [223, 319] on th at bounding box center [220, 306] width 74 height 41
checkbox input "true"
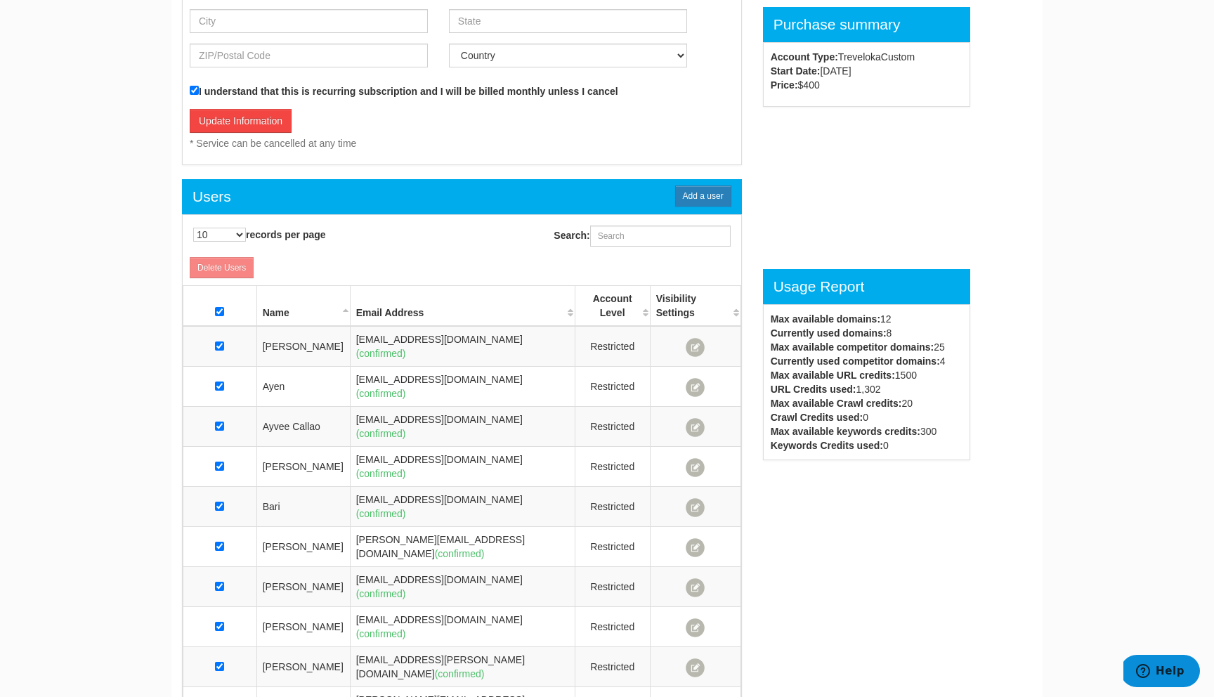
checkbox input "true"
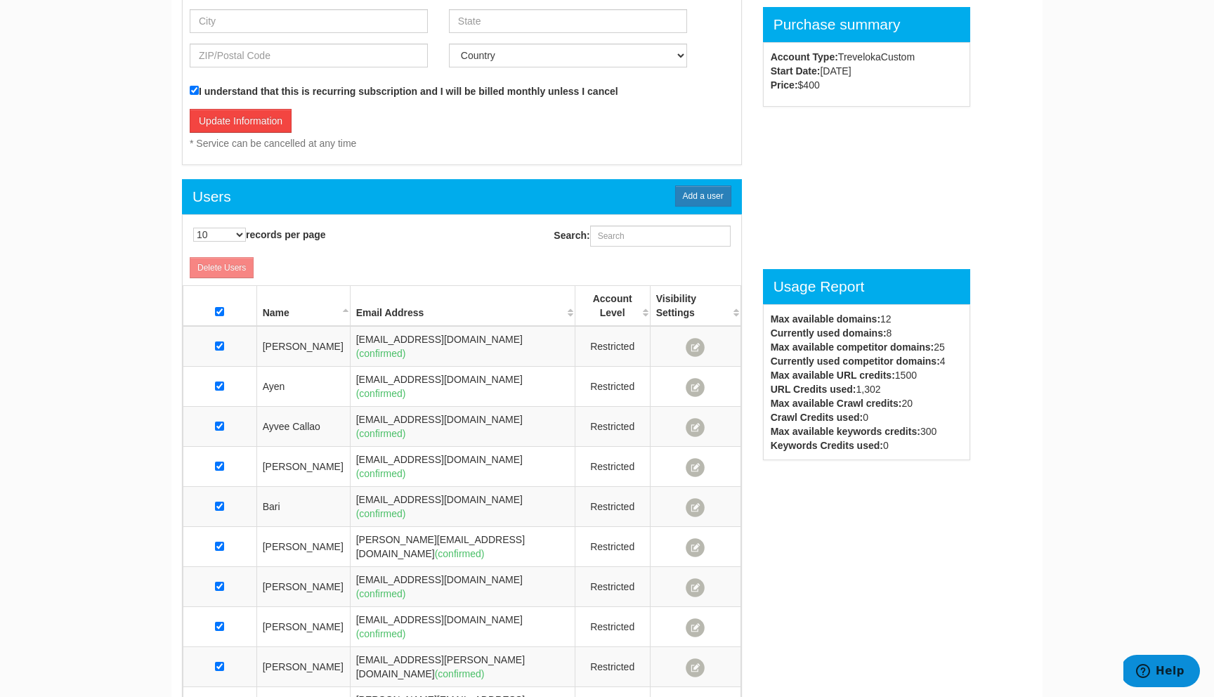
checkbox input "true"
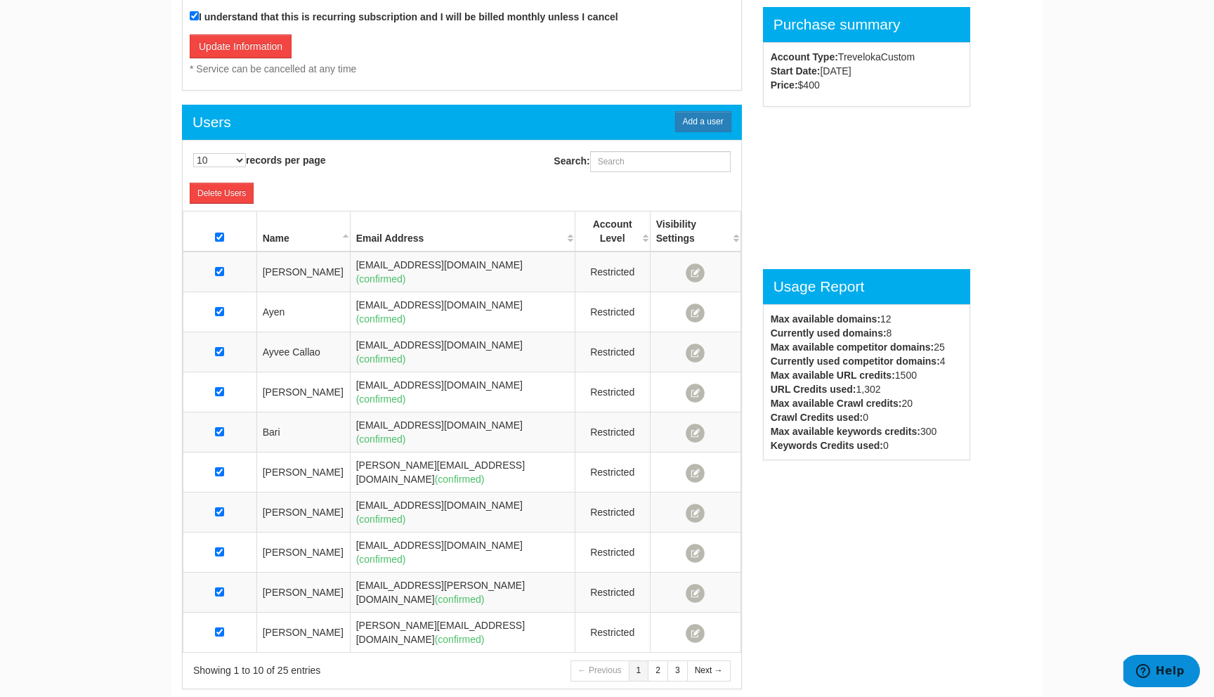
scroll to position [762, 0]
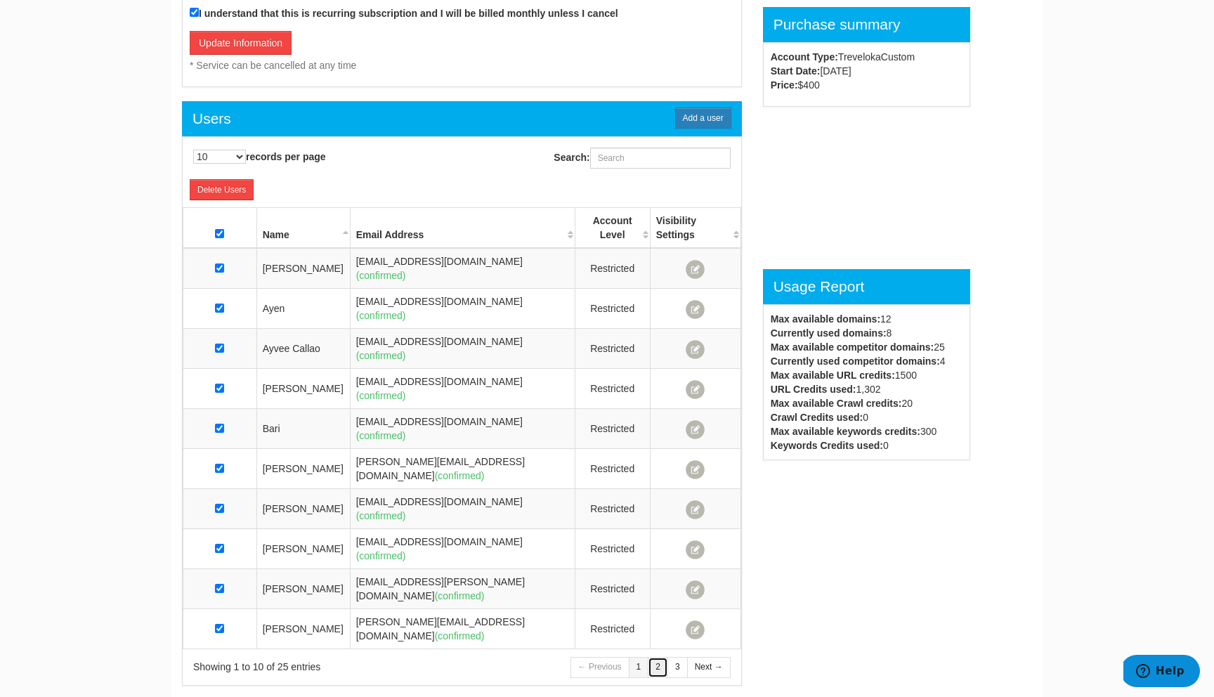
click at [663, 657] on link "2" at bounding box center [658, 667] width 20 height 20
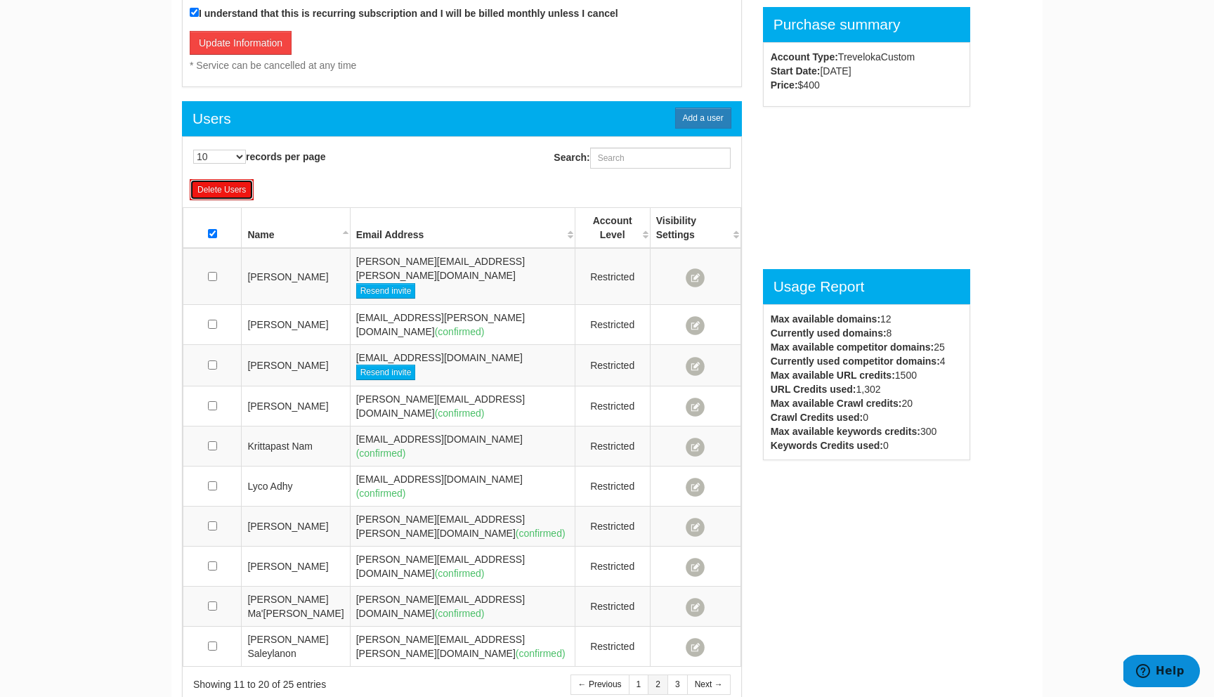
click at [205, 191] on link "Delete Users" at bounding box center [222, 189] width 64 height 21
click at [640, 675] on link "1" at bounding box center [639, 685] width 20 height 20
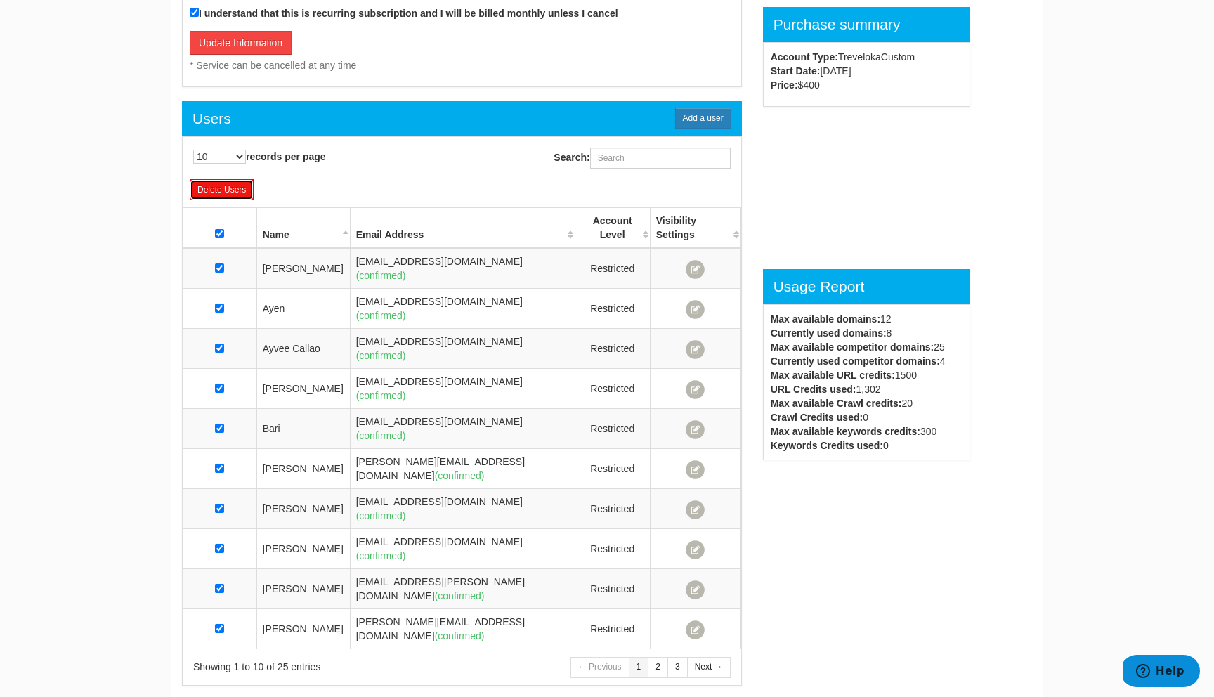
click at [243, 188] on link "Delete Users" at bounding box center [222, 189] width 64 height 21
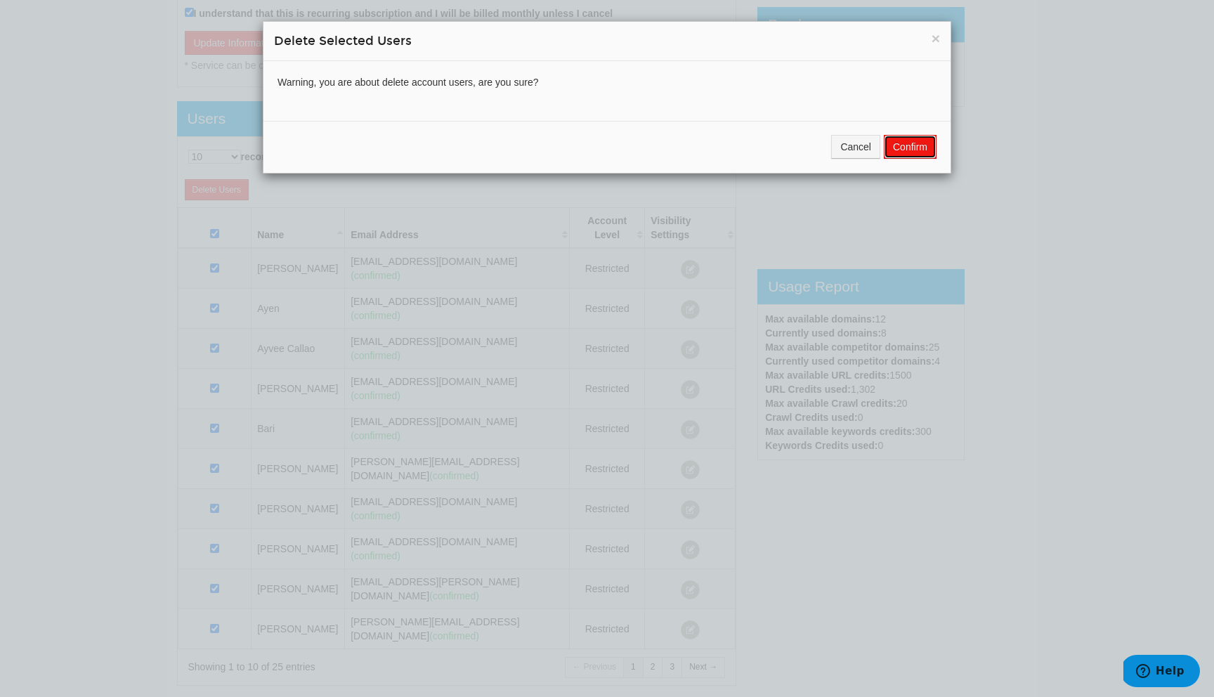
click at [896, 150] on button "Confirm" at bounding box center [910, 147] width 53 height 24
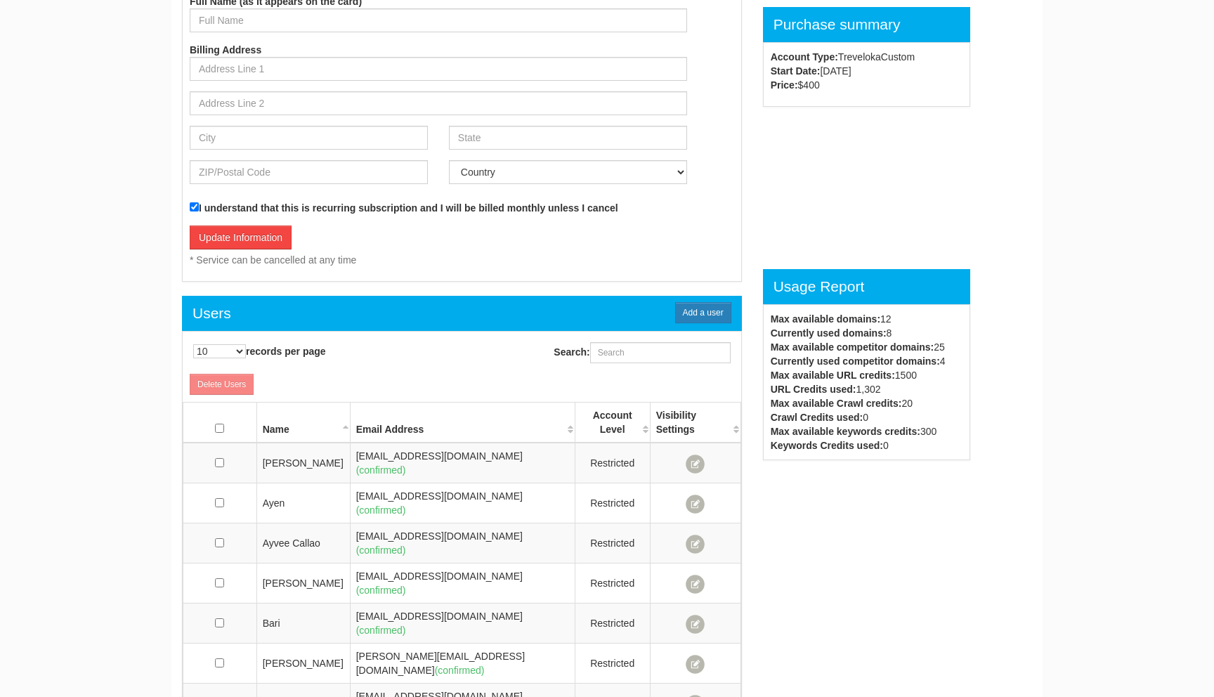
scroll to position [677, 0]
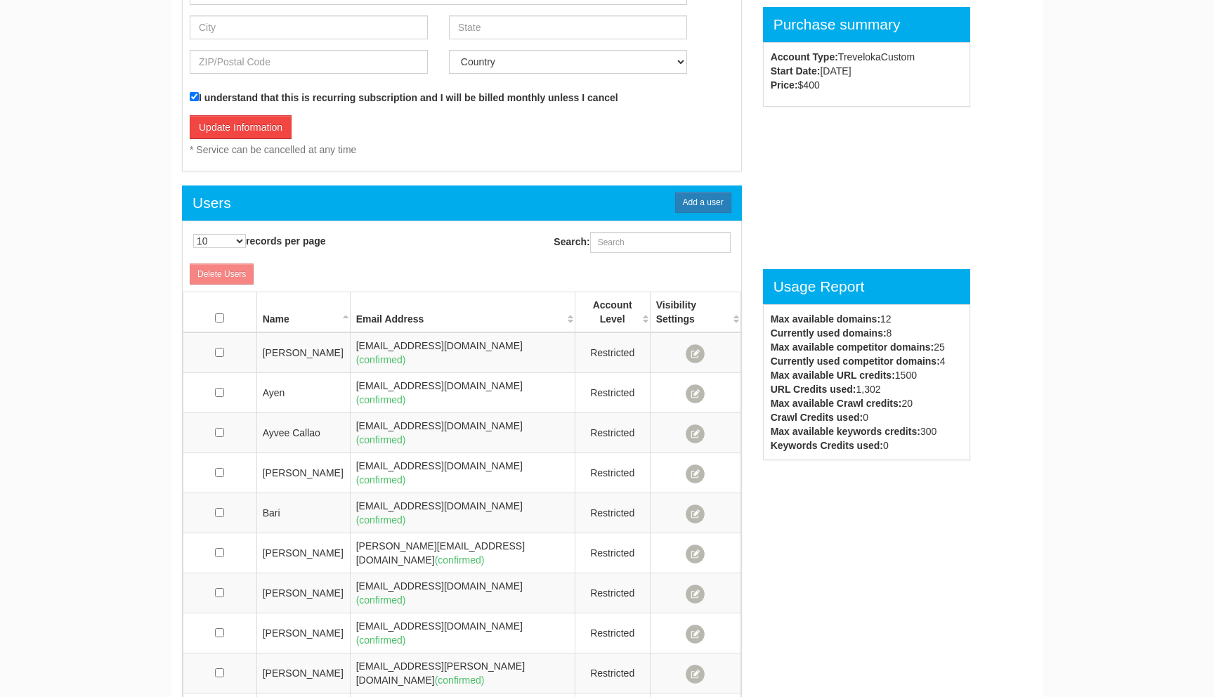
click at [228, 322] on th at bounding box center [220, 312] width 74 height 41
checkbox input "true"
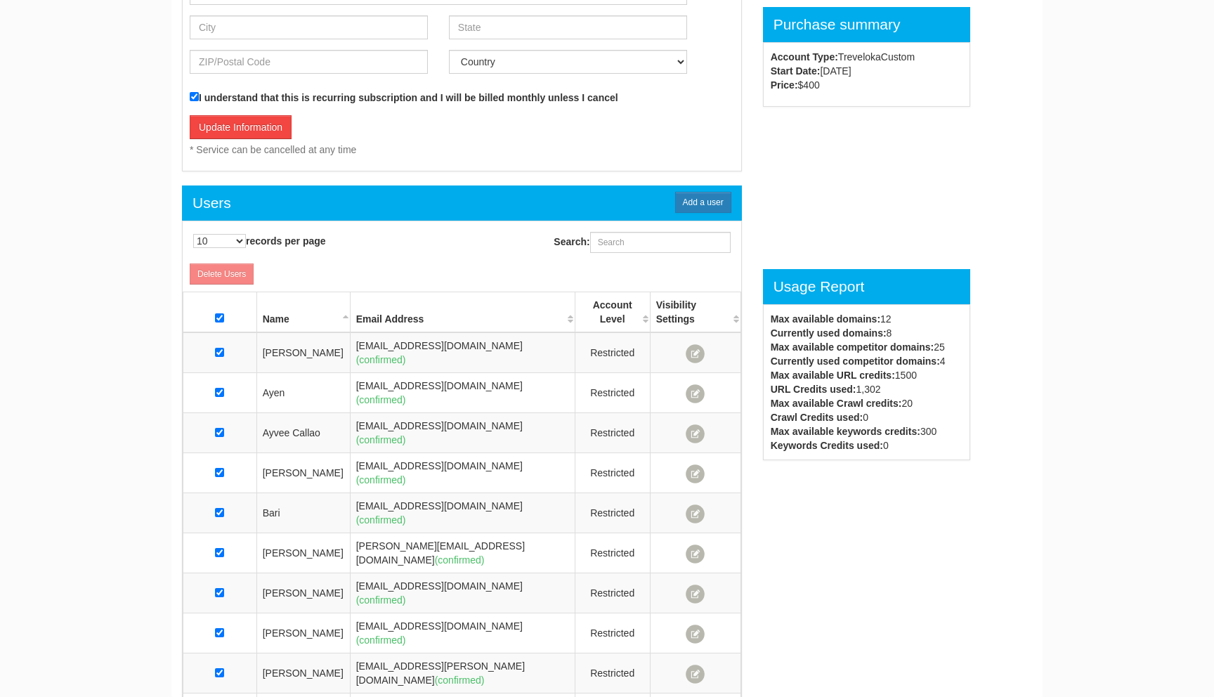
checkbox input "true"
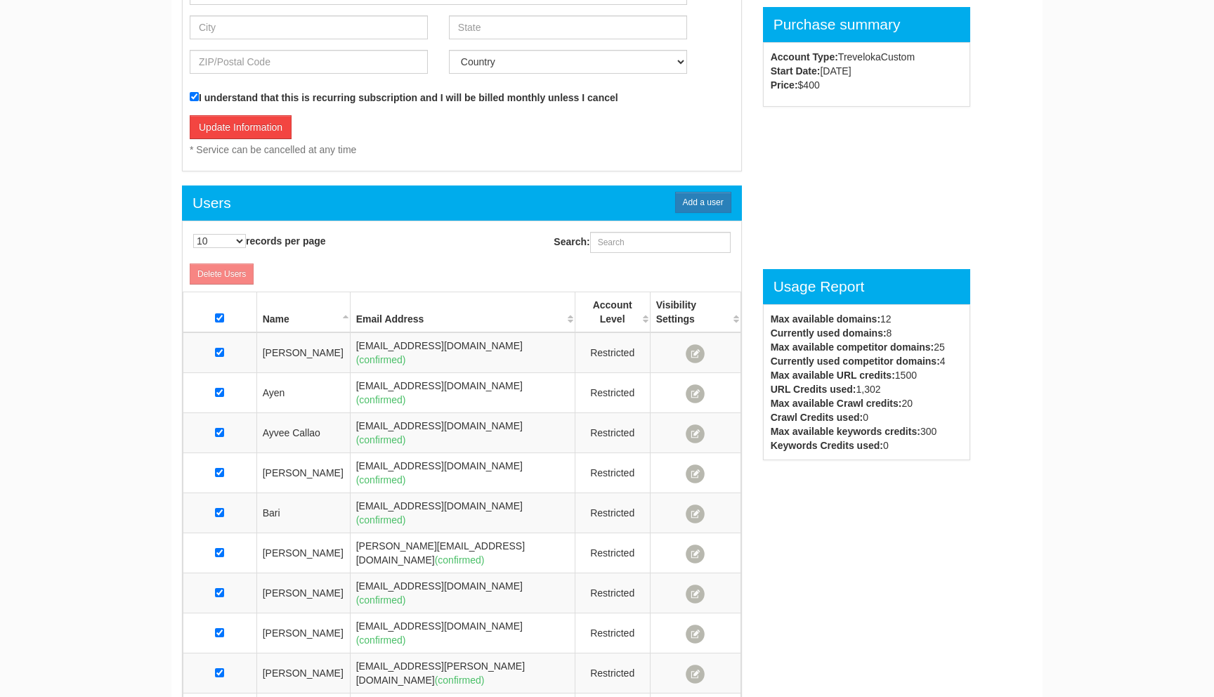
checkbox input "true"
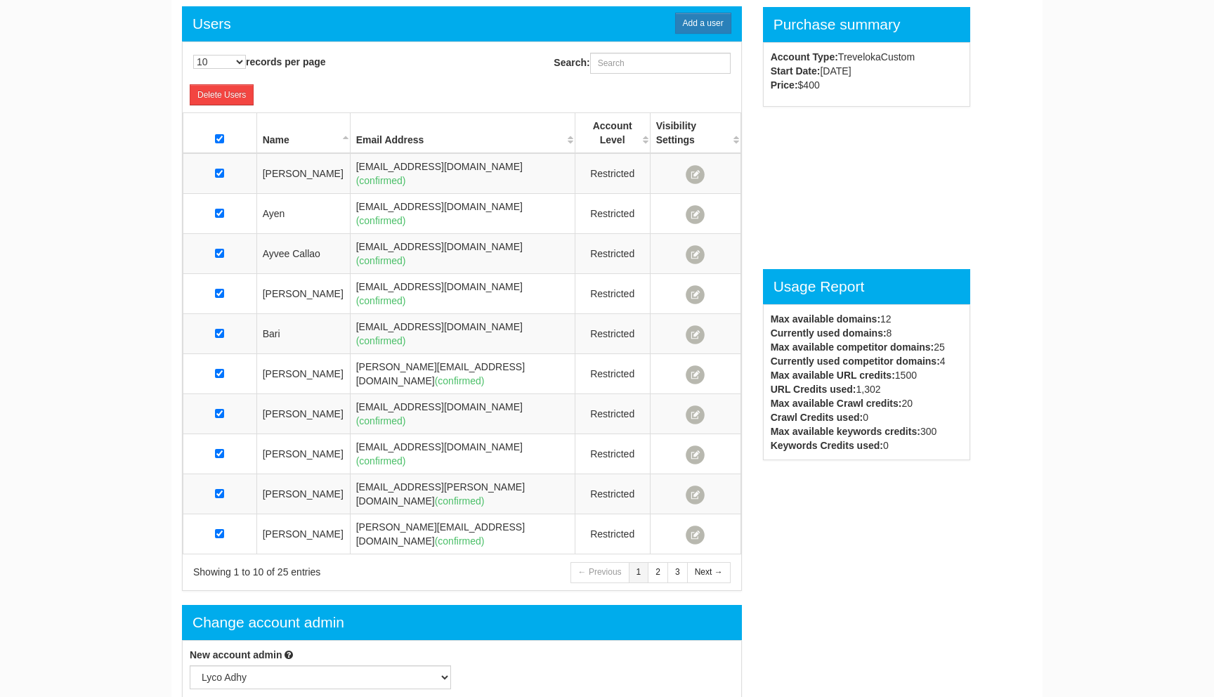
scroll to position [790, 0]
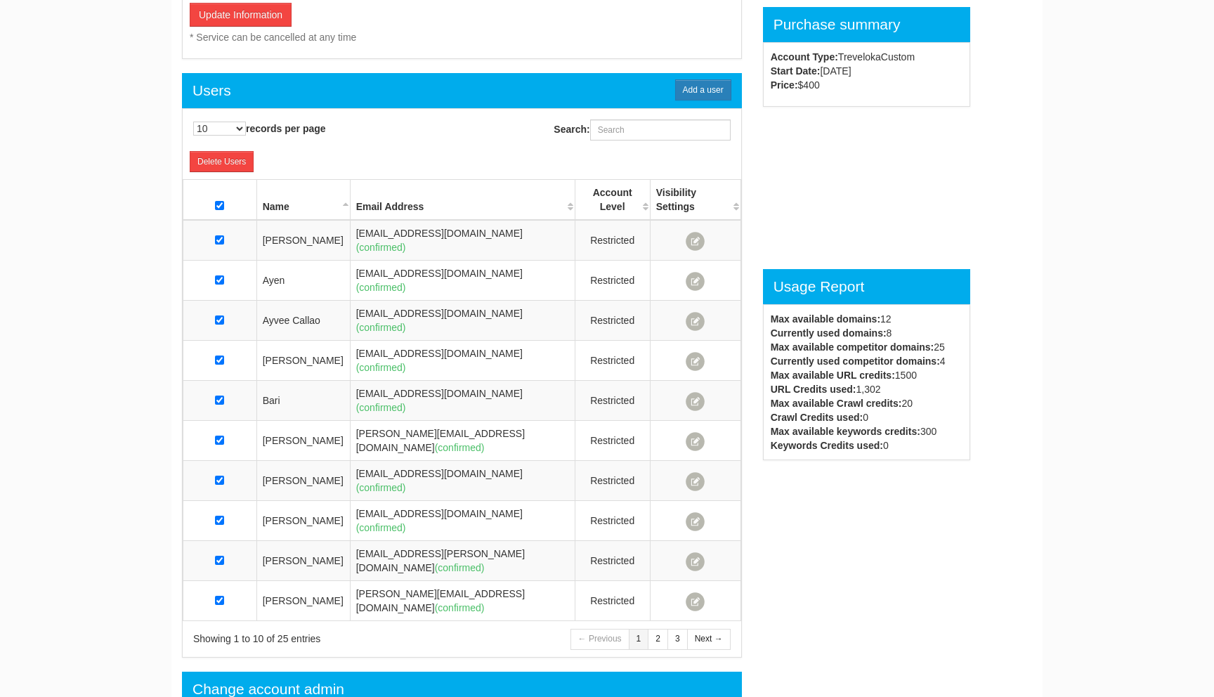
click at [259, 158] on div "Delete Users" at bounding box center [462, 165] width 559 height 28
click at [237, 164] on link "Delete Users" at bounding box center [222, 161] width 64 height 21
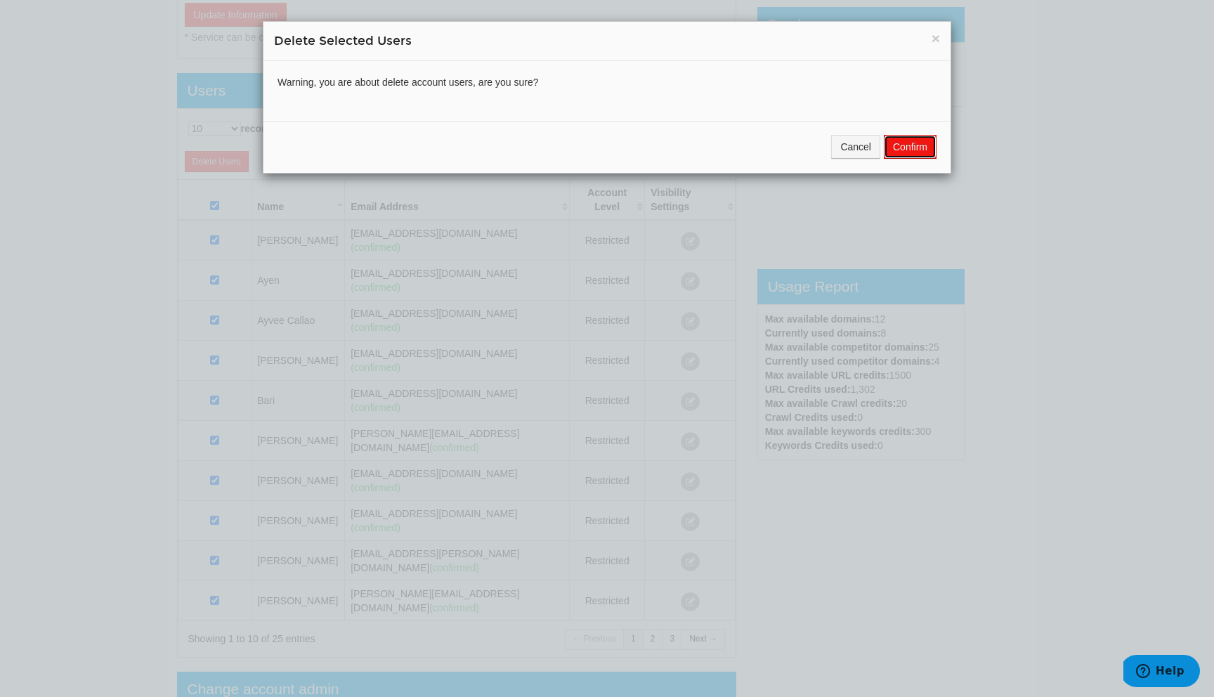
click at [887, 148] on button "Confirm" at bounding box center [910, 147] width 53 height 24
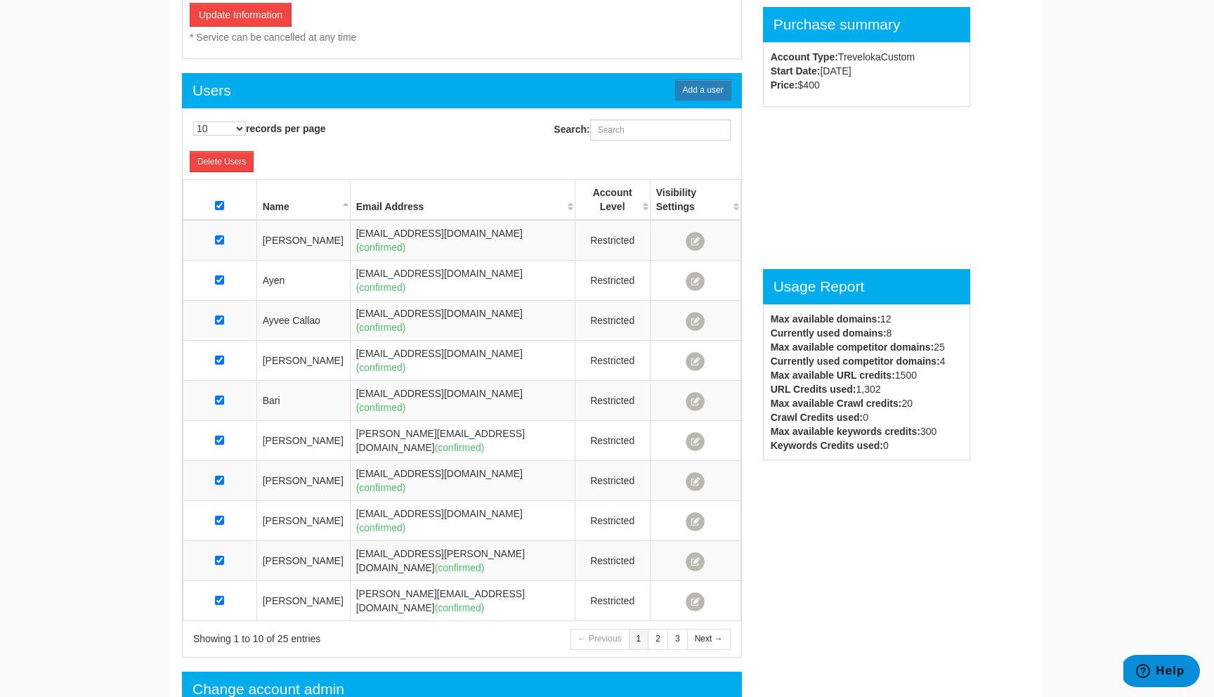
scroll to position [0, 0]
click at [240, 164] on link "Delete Users" at bounding box center [222, 161] width 64 height 21
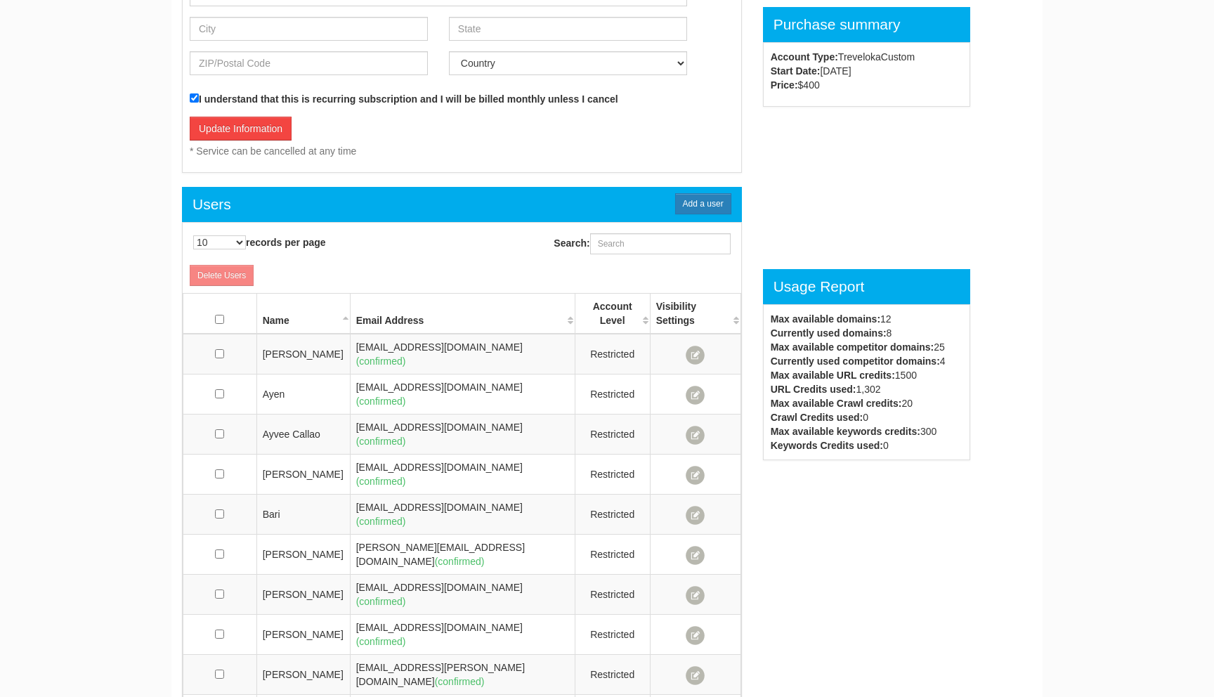
scroll to position [900, 0]
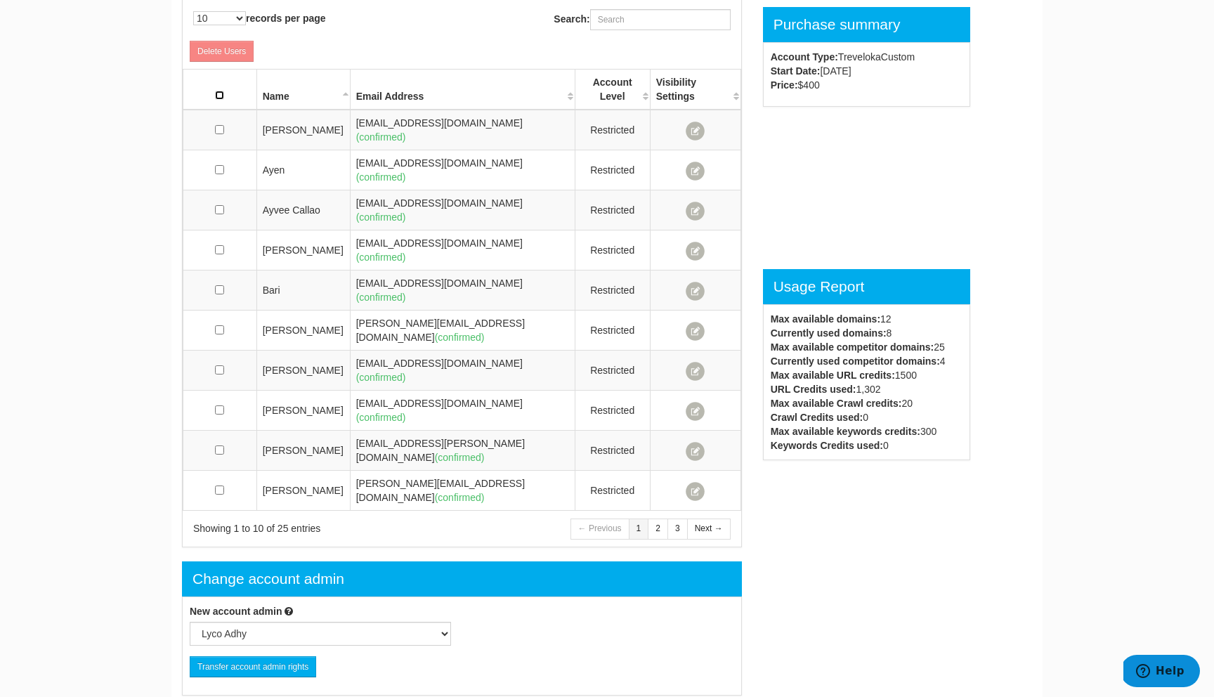
click at [217, 96] on input "checkbox" at bounding box center [219, 95] width 9 height 9
checkbox input "true"
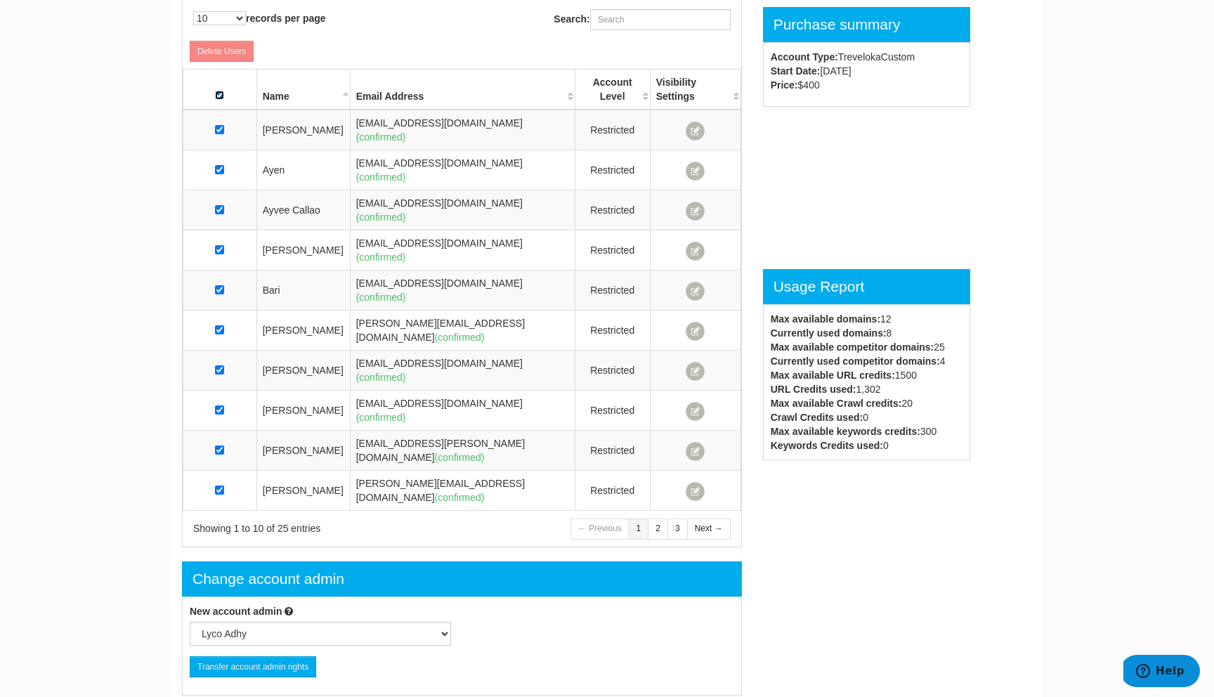
checkbox input "true"
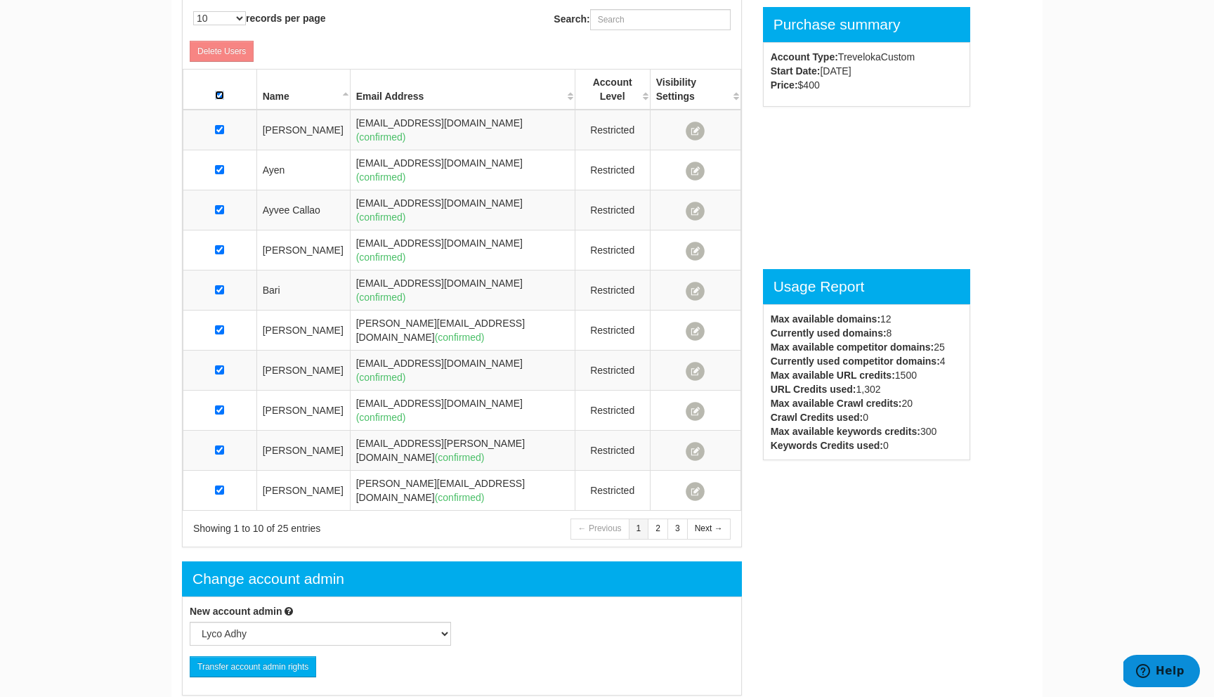
checkbox input "true"
click at [231, 49] on link "Delete Users" at bounding box center [222, 51] width 64 height 21
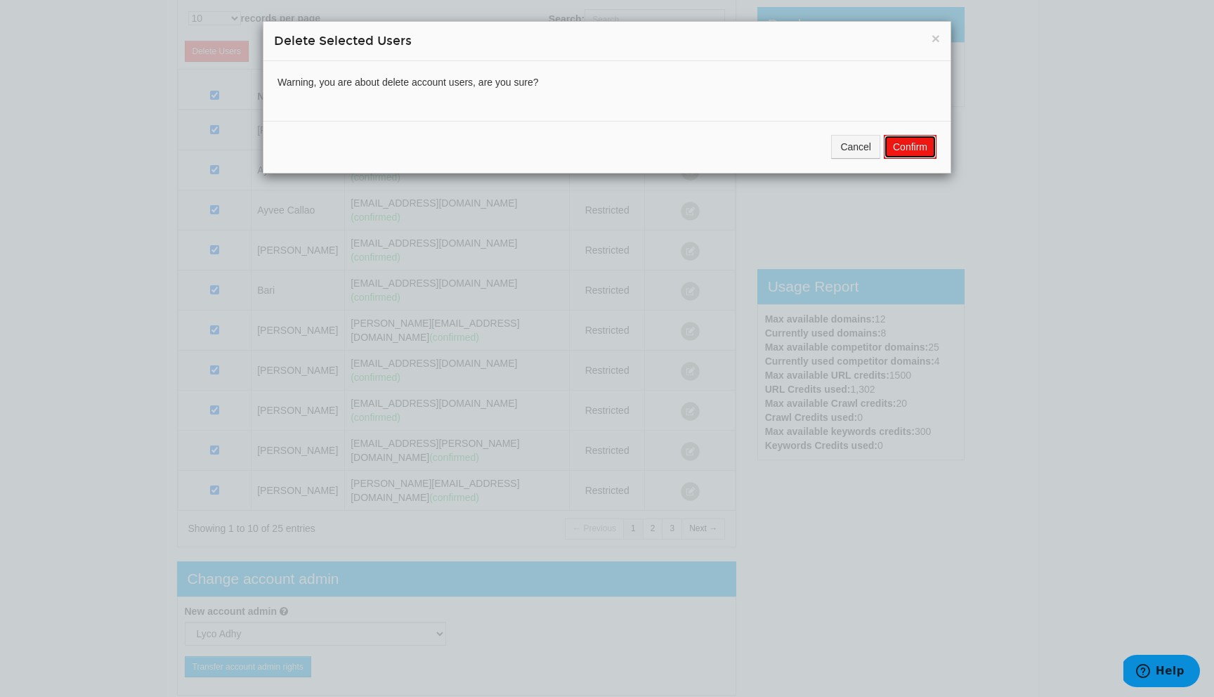
click at [906, 153] on button "Confirm" at bounding box center [910, 147] width 53 height 24
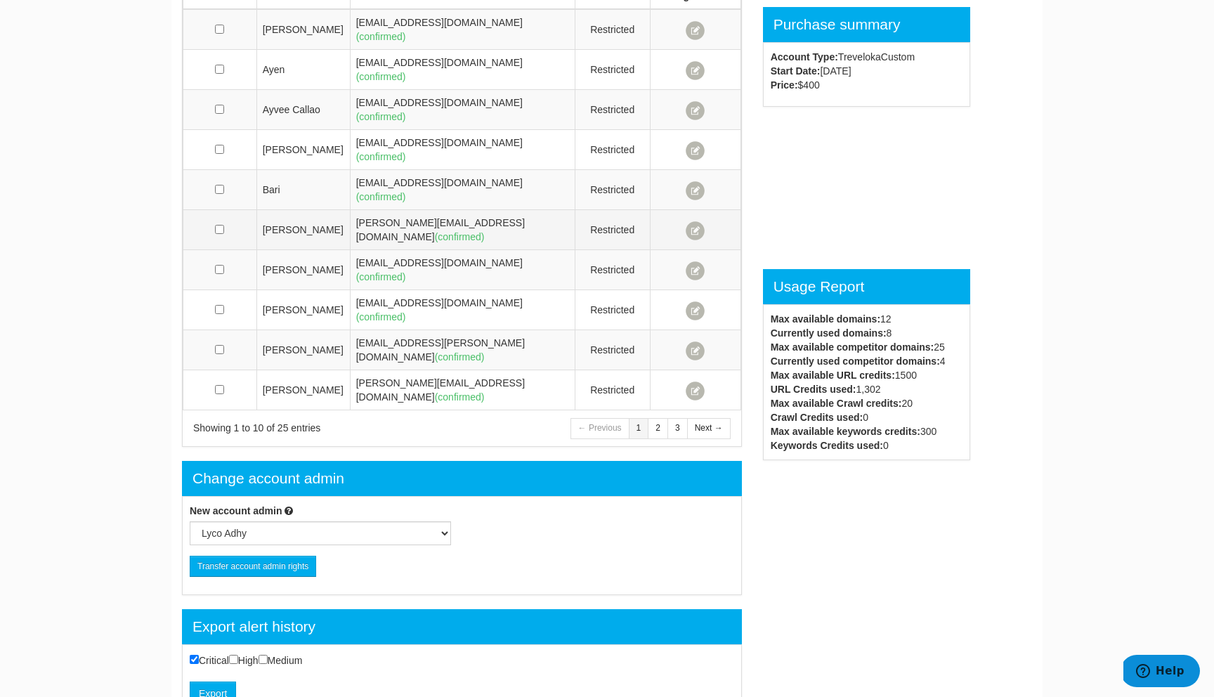
scroll to position [922, 0]
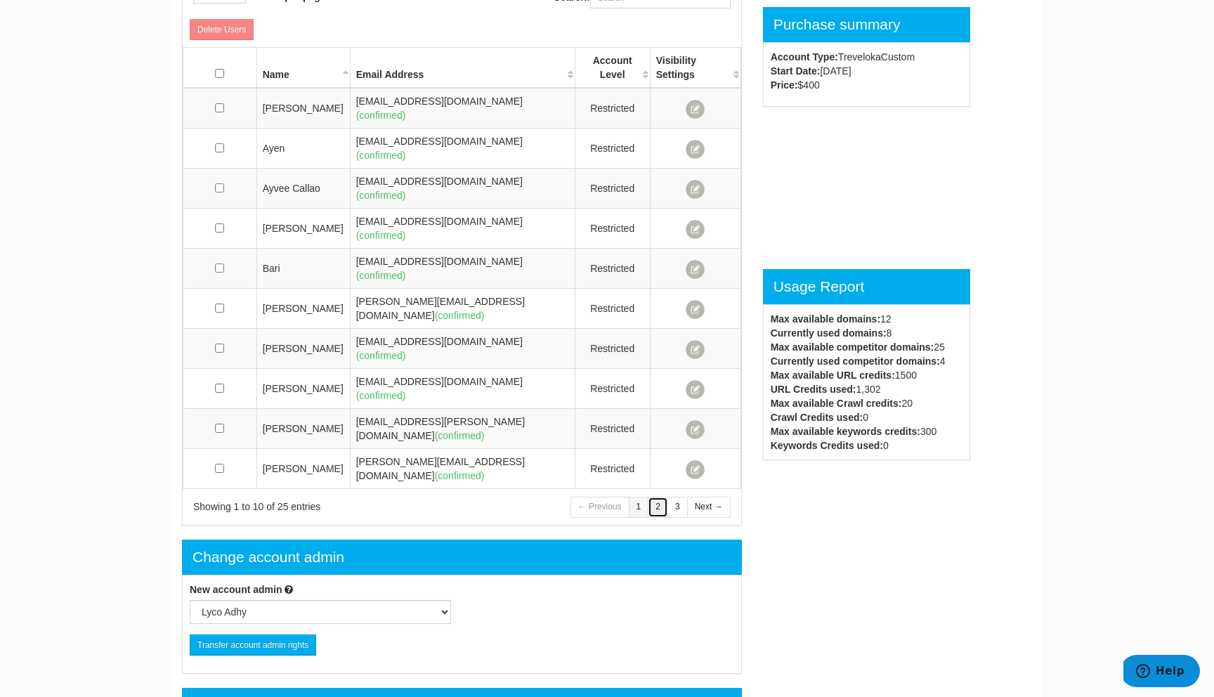
click at [649, 497] on link "2" at bounding box center [658, 507] width 20 height 20
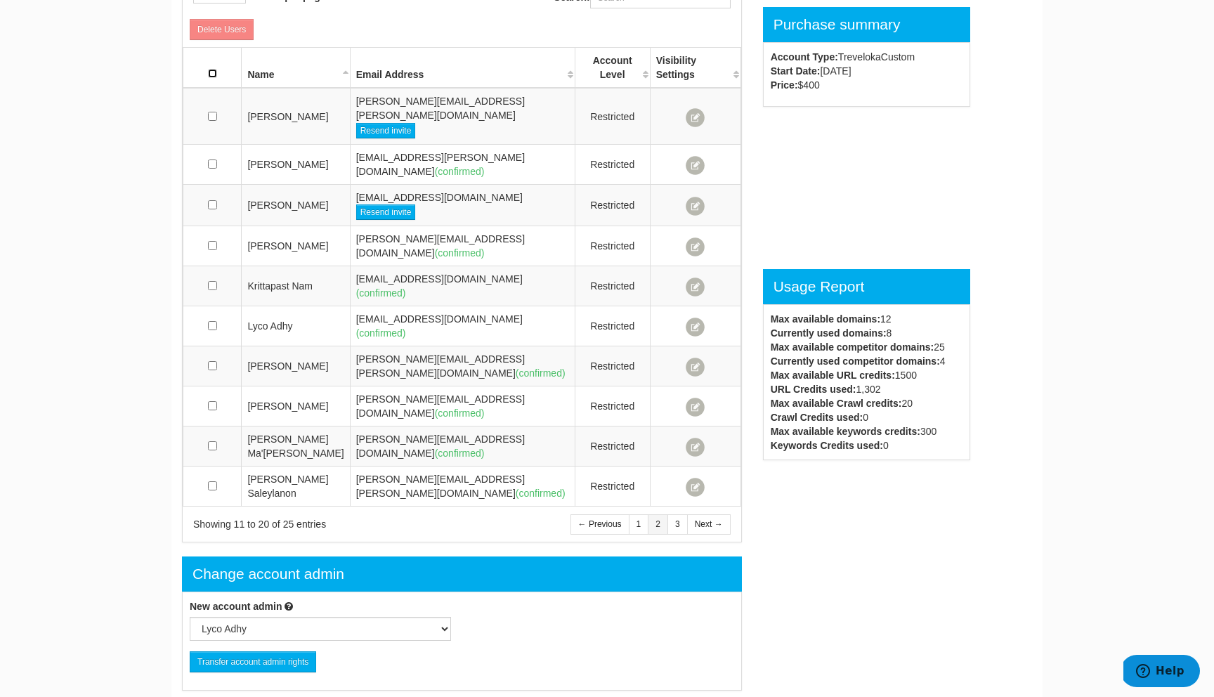
click at [217, 72] on input "checkbox" at bounding box center [212, 73] width 9 height 9
checkbox input "true"
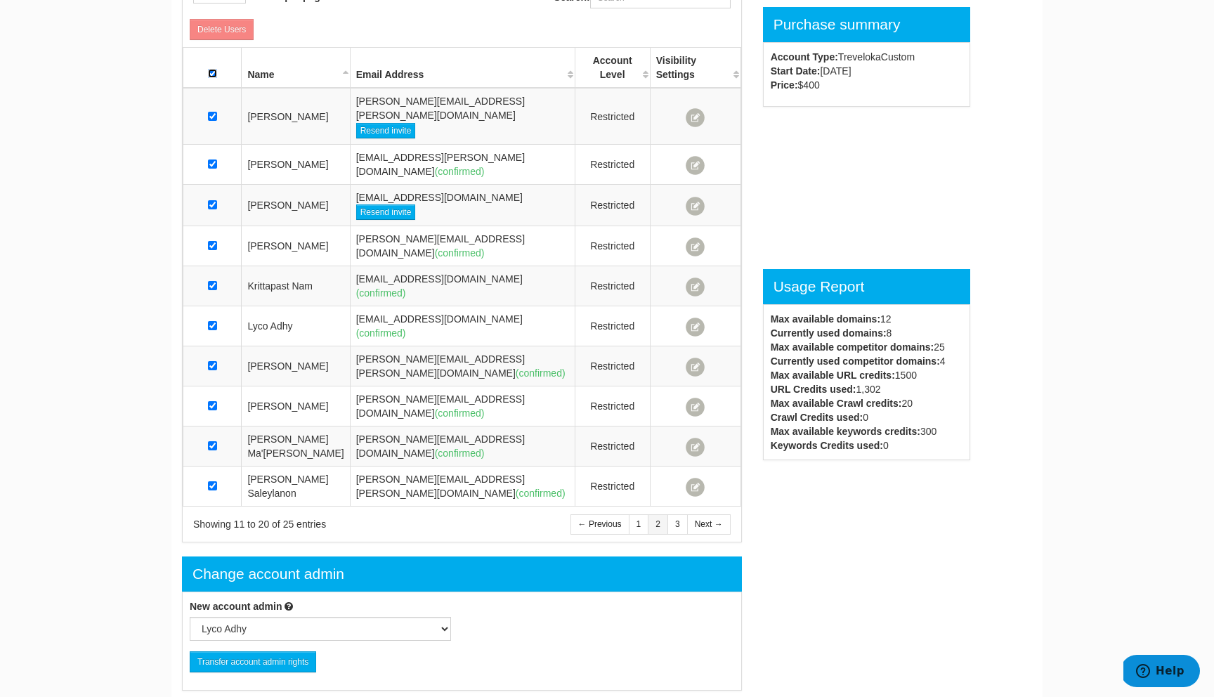
checkbox input "true"
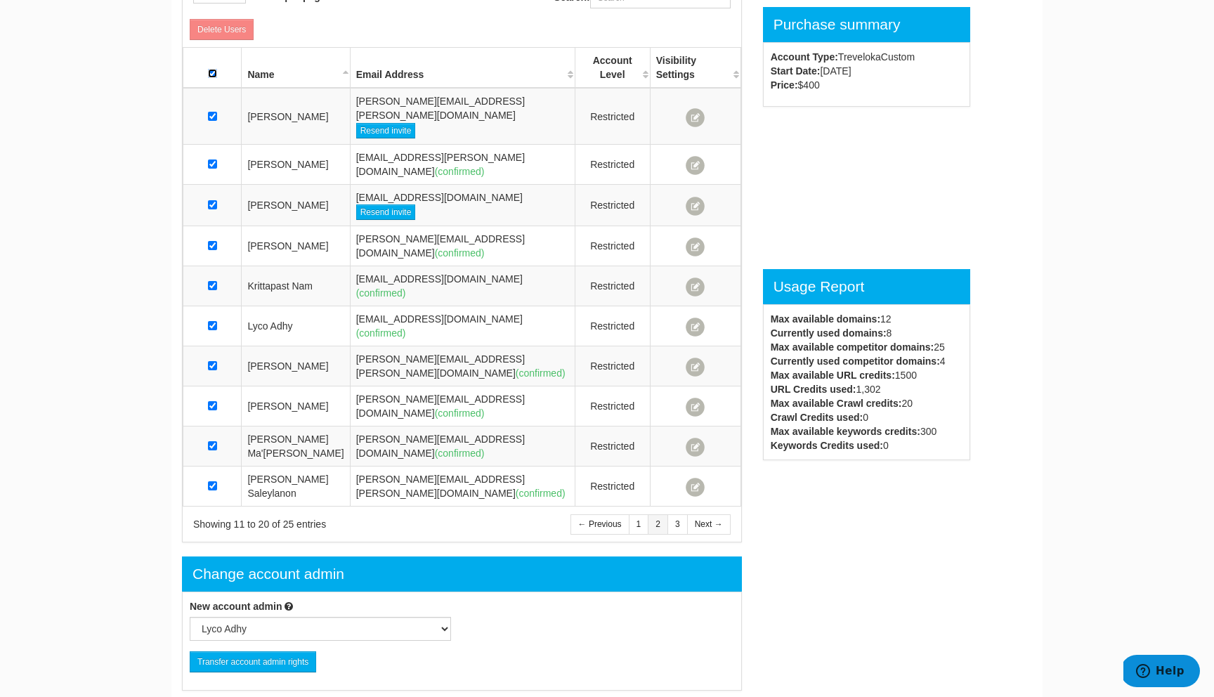
checkbox input "true"
click at [226, 36] on link "Delete Users" at bounding box center [222, 29] width 64 height 21
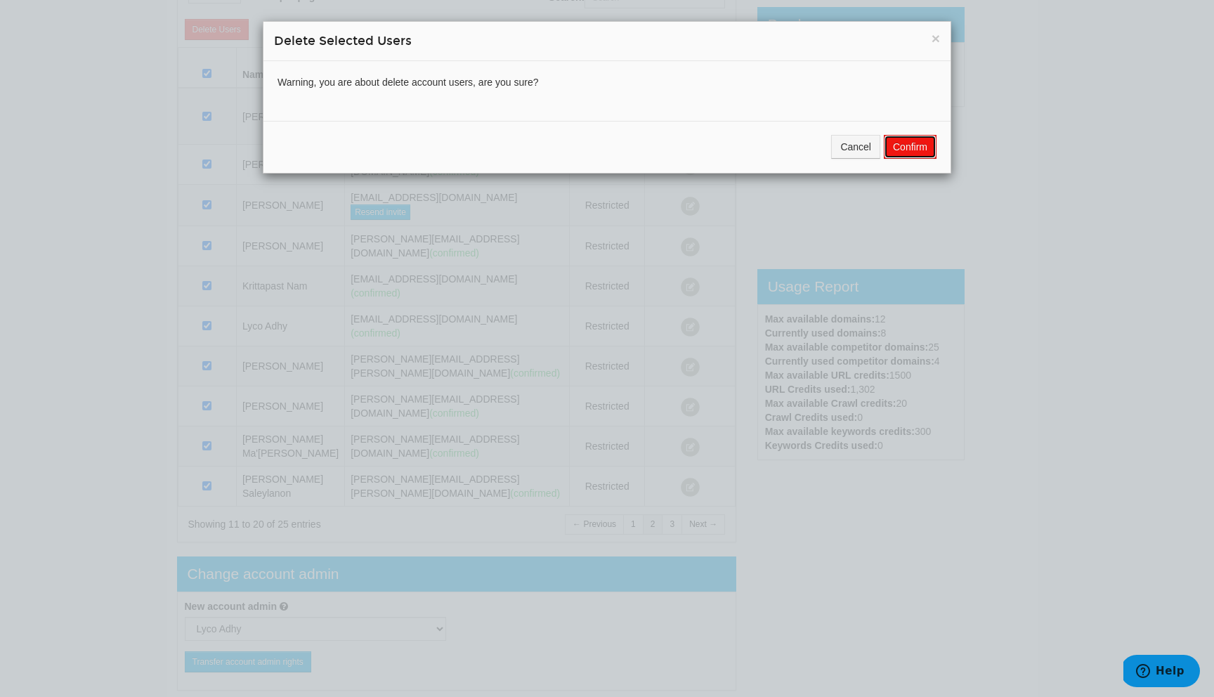
click at [920, 152] on button "Confirm" at bounding box center [910, 147] width 53 height 24
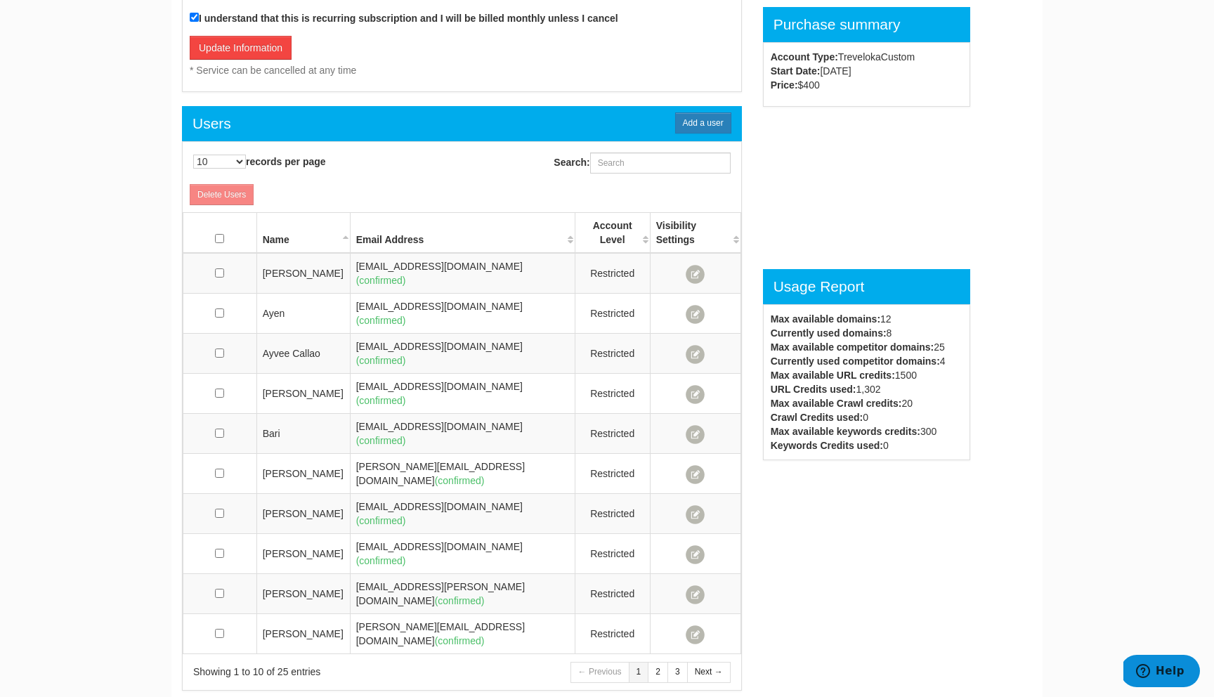
scroll to position [768, 0]
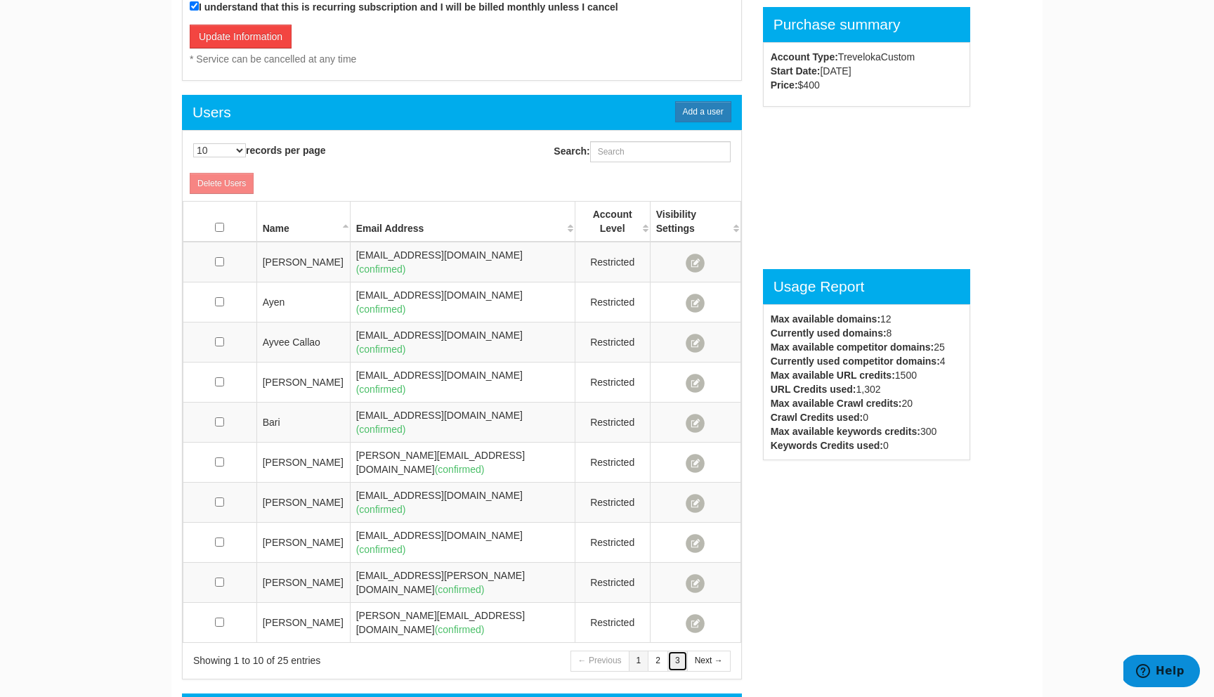
click at [674, 651] on link "3" at bounding box center [678, 661] width 20 height 20
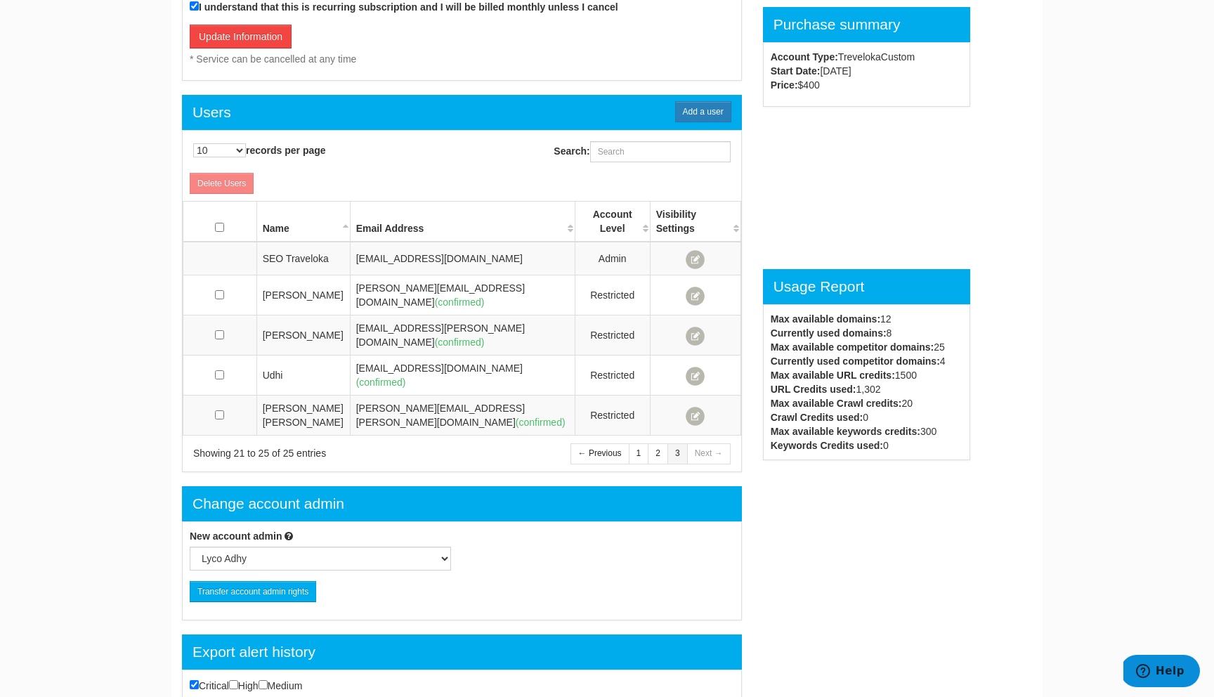
click at [225, 220] on th at bounding box center [220, 222] width 74 height 41
checkbox input "true"
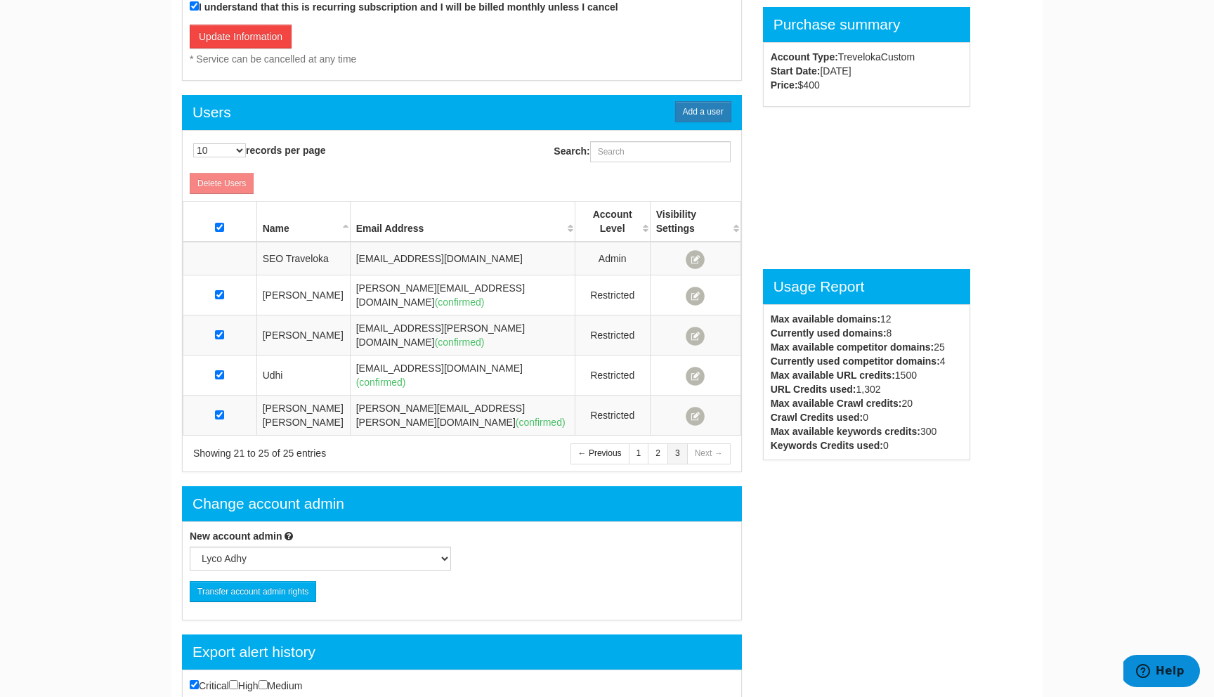
checkbox input "true"
click at [230, 181] on link "Delete Users" at bounding box center [222, 183] width 64 height 21
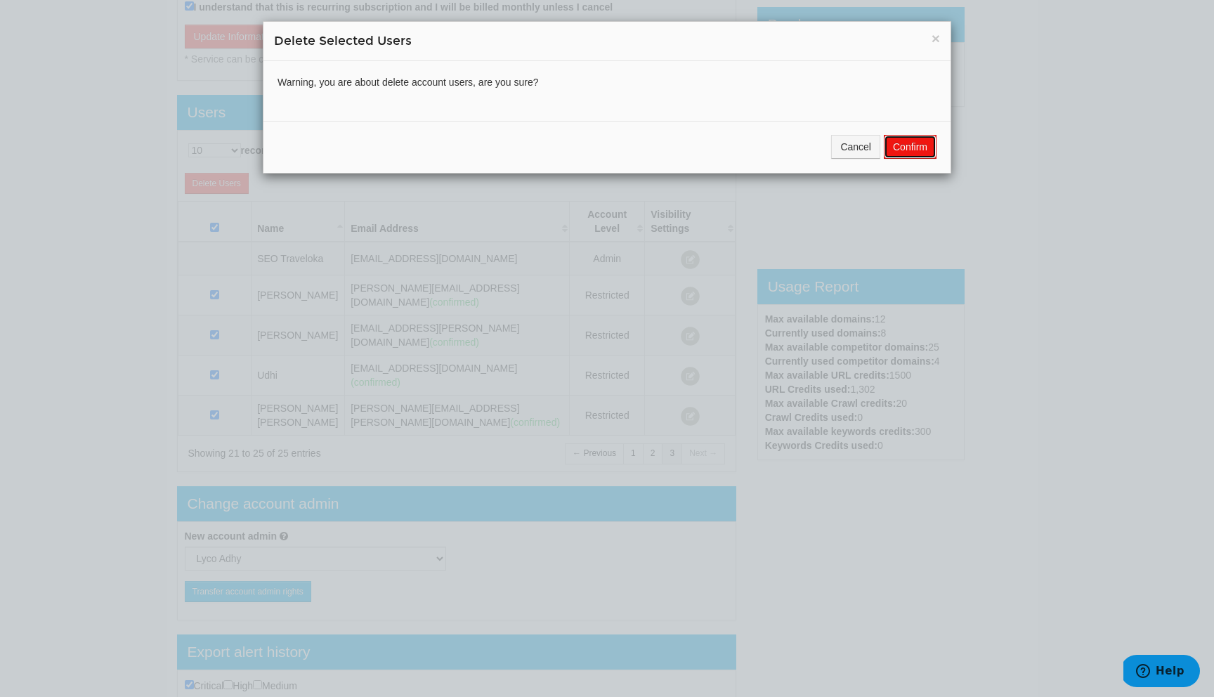
click at [911, 145] on button "Confirm" at bounding box center [910, 147] width 53 height 24
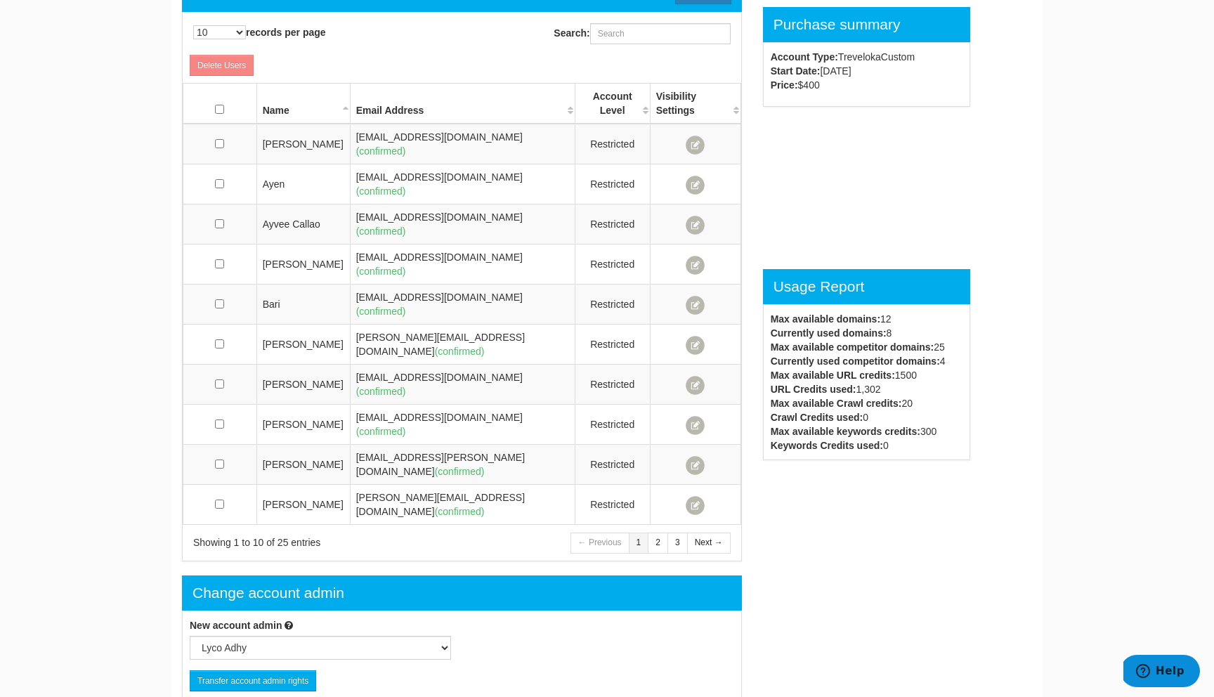
scroll to position [1037, 0]
